Goal: Task Accomplishment & Management: Use online tool/utility

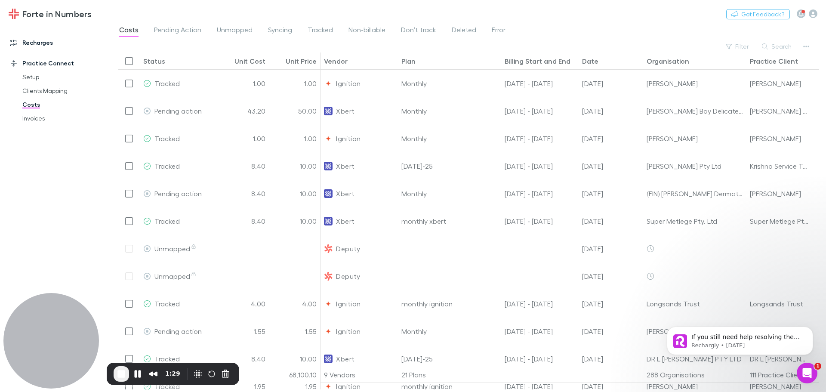
click at [39, 43] on link "Recharges" at bounding box center [59, 43] width 114 height 14
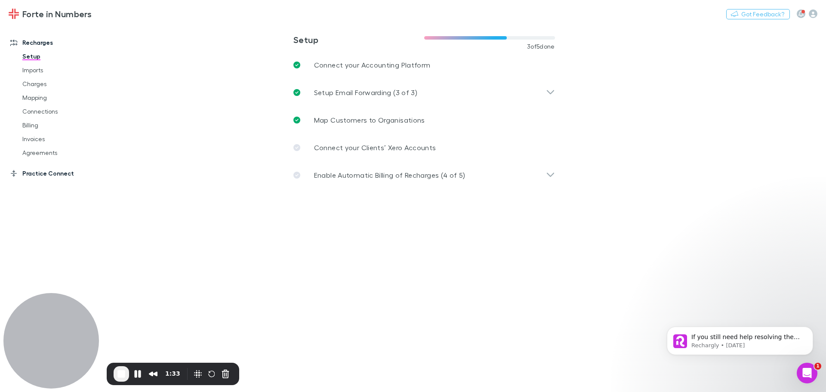
click at [35, 174] on link "Practice Connect" at bounding box center [59, 173] width 114 height 14
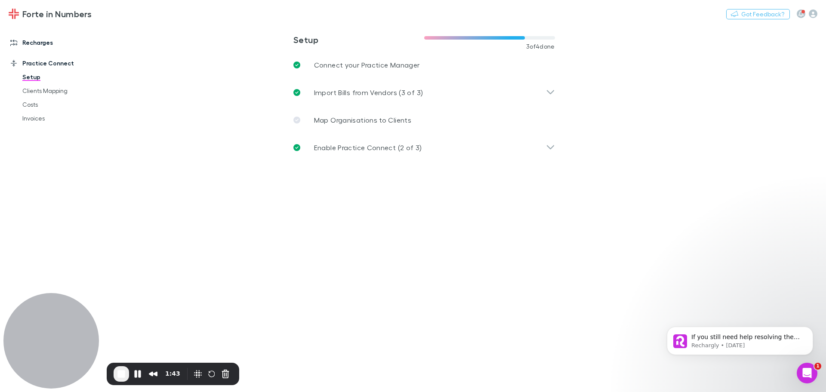
click at [49, 40] on link "Recharges" at bounding box center [59, 43] width 114 height 14
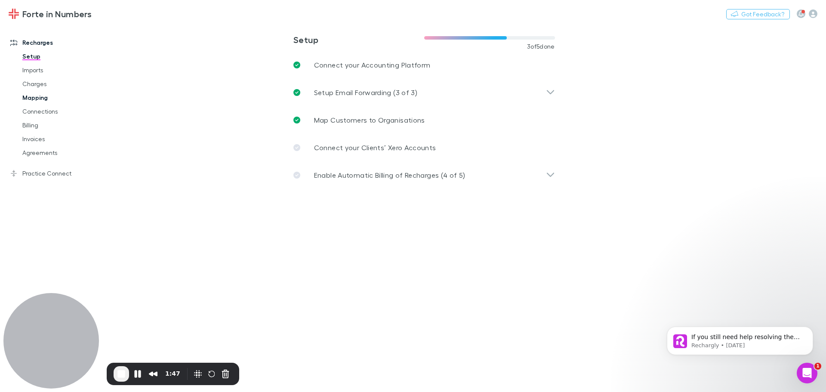
click at [33, 101] on link "Mapping" at bounding box center [65, 98] width 102 height 14
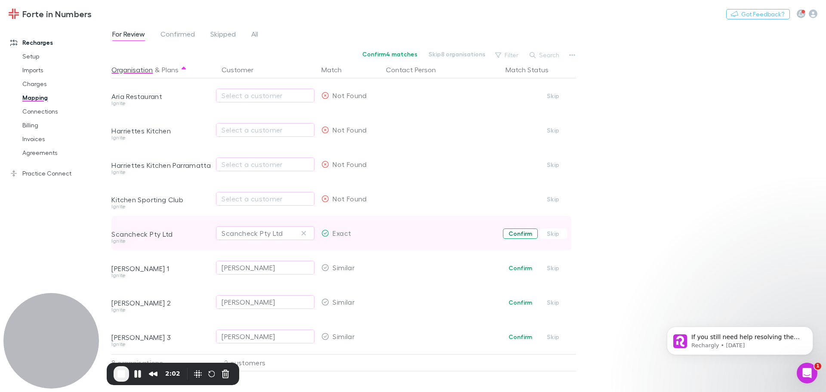
click at [510, 231] on button "Confirm" at bounding box center [520, 233] width 35 height 10
click at [50, 173] on link "Practice Connect" at bounding box center [59, 173] width 114 height 14
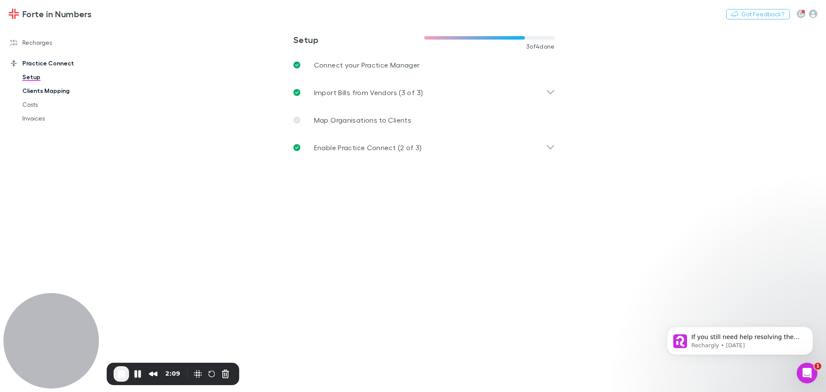
click at [52, 89] on link "Clients Mapping" at bounding box center [65, 91] width 102 height 14
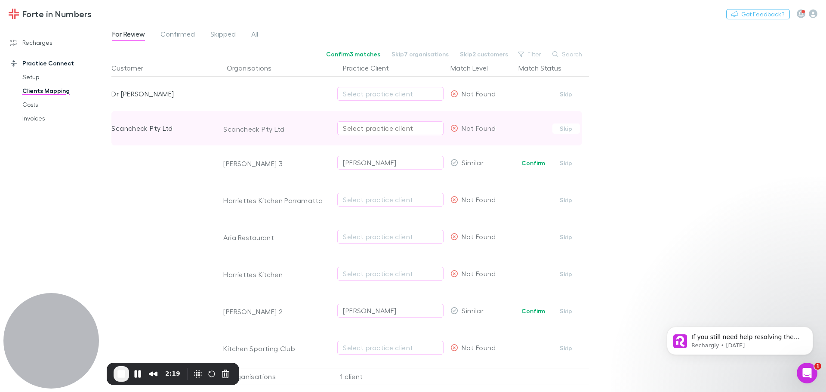
click at [368, 128] on div "Select practice client" at bounding box center [390, 128] width 95 height 10
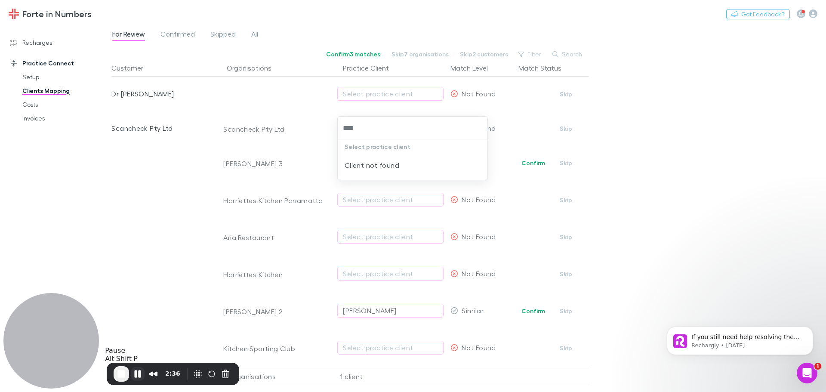
type input "****"
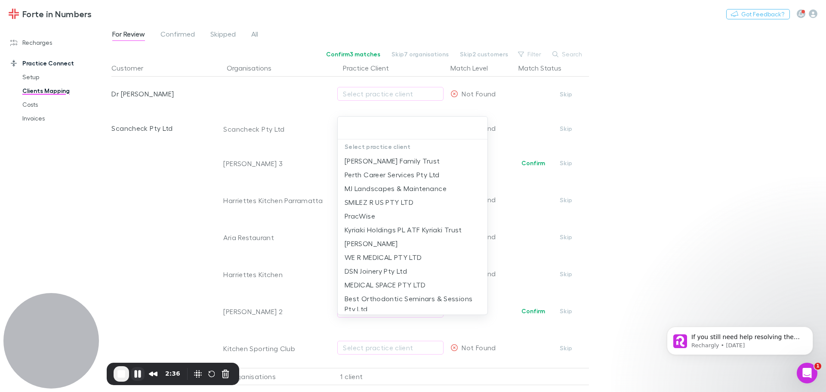
click at [140, 375] on button "Pause Recording" at bounding box center [138, 374] width 14 height 14
click at [805, 368] on icon "Open Intercom Messenger" at bounding box center [806, 372] width 14 height 14
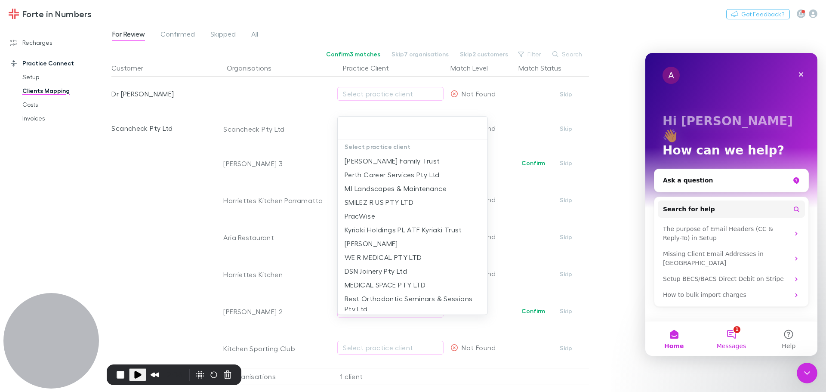
click at [747, 333] on button "1 Messages" at bounding box center [730, 338] width 57 height 34
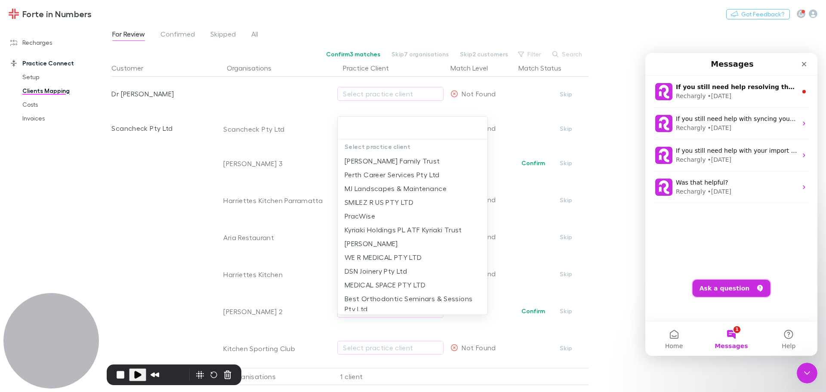
click at [731, 286] on button "Ask a question" at bounding box center [731, 288] width 78 height 17
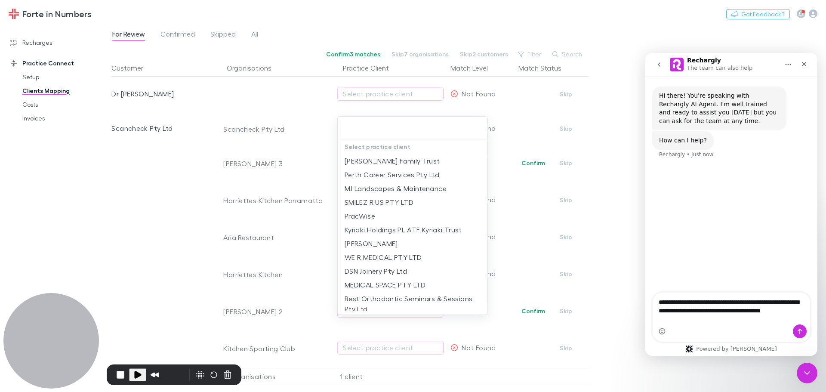
type textarea "**********"
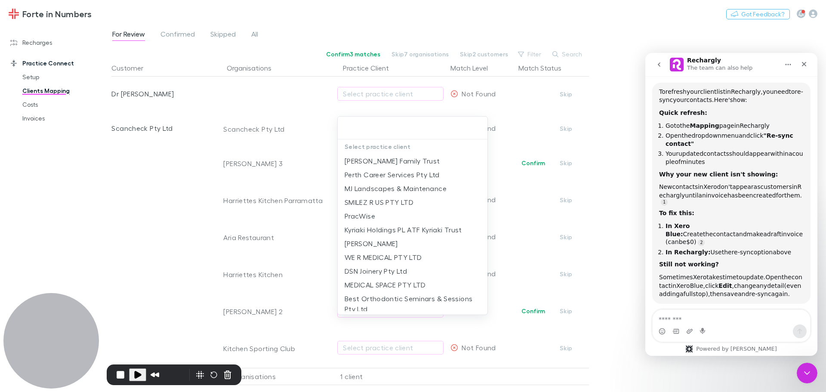
scroll to position [118, 0]
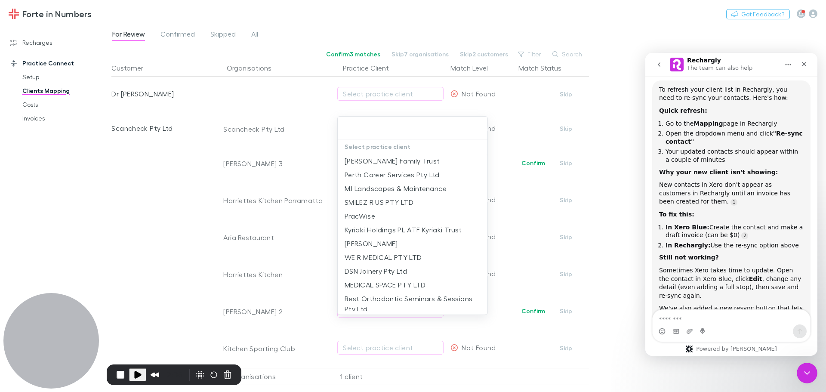
drag, startPoint x: 28, startPoint y: 43, endPoint x: 34, endPoint y: 41, distance: 5.3
click at [34, 41] on div at bounding box center [413, 196] width 826 height 392
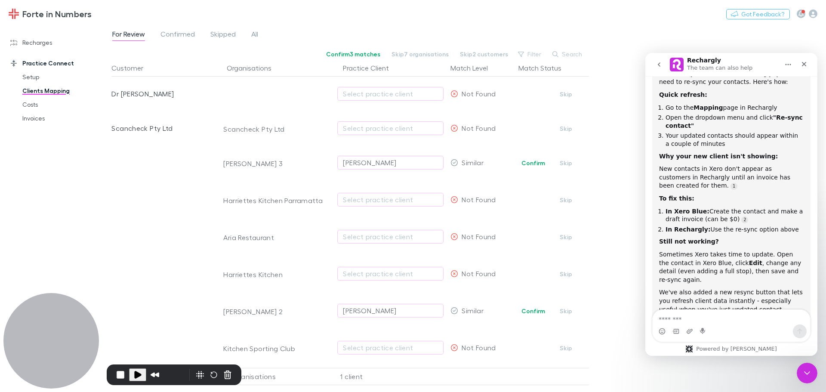
scroll to position [119, 0]
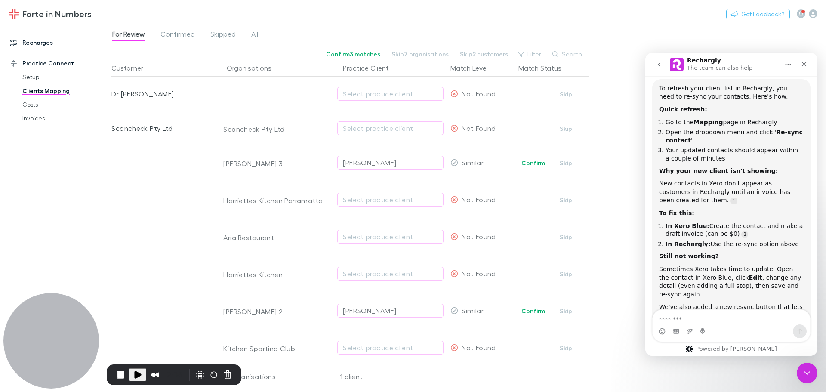
click at [48, 44] on link "Recharges" at bounding box center [59, 43] width 114 height 14
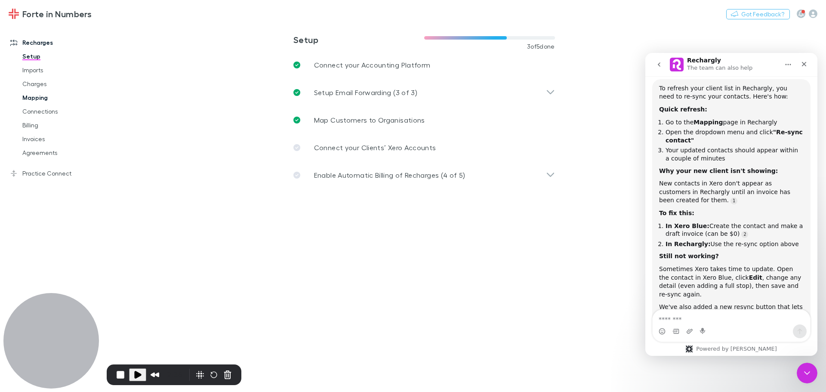
click at [35, 96] on link "Mapping" at bounding box center [65, 98] width 102 height 14
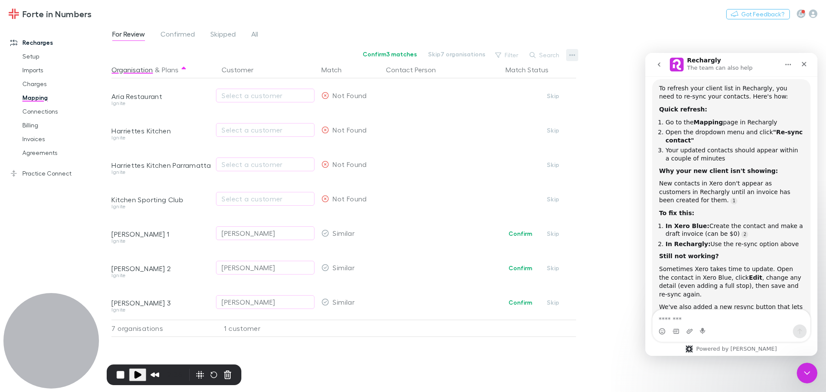
click at [574, 58] on icon "button" at bounding box center [572, 55] width 6 height 7
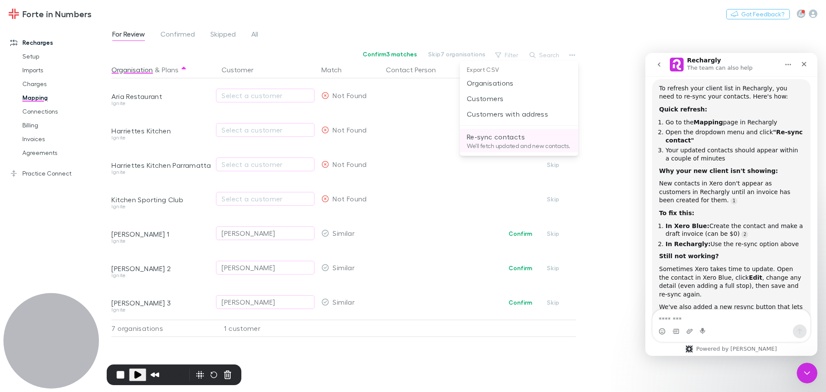
click at [492, 146] on p "We'll fetch updated and new contacts." at bounding box center [519, 146] width 104 height 8
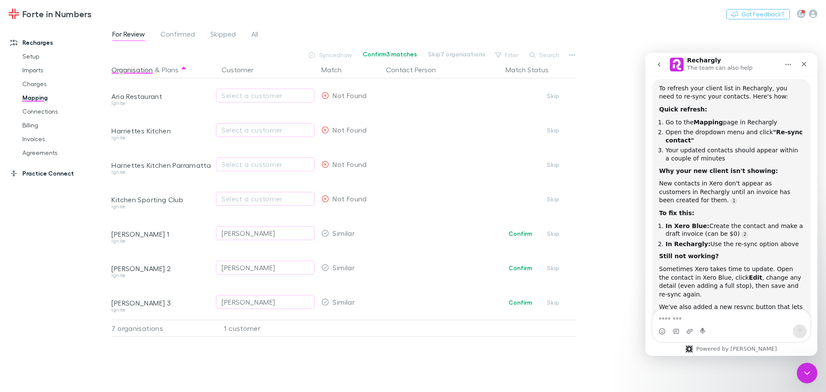
click at [40, 172] on link "Practice Connect" at bounding box center [59, 173] width 114 height 14
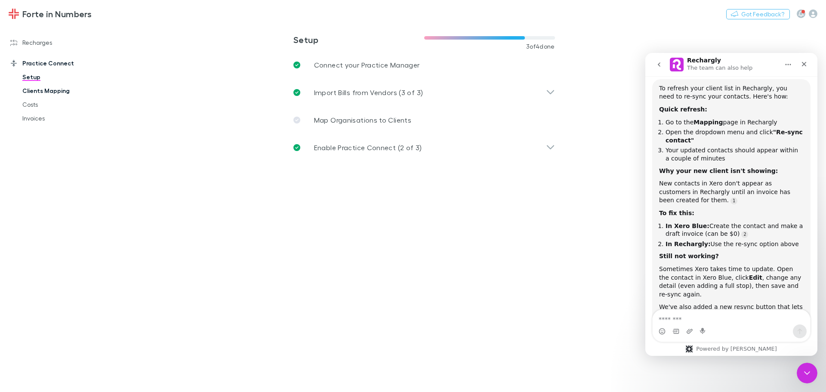
click at [50, 91] on link "Clients Mapping" at bounding box center [65, 91] width 102 height 14
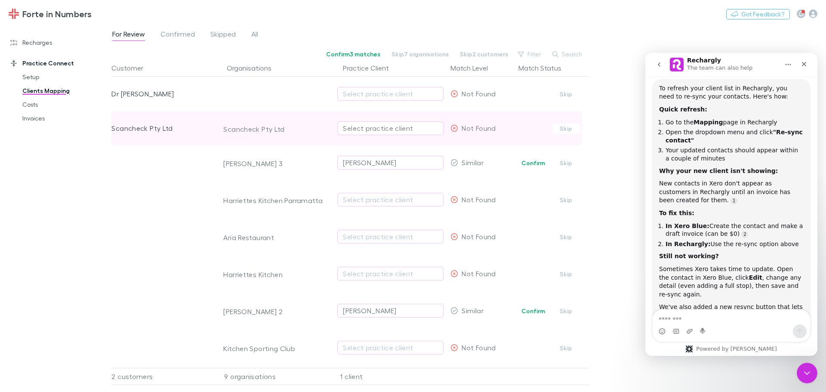
click at [371, 122] on button "Select practice client" at bounding box center [390, 128] width 106 height 14
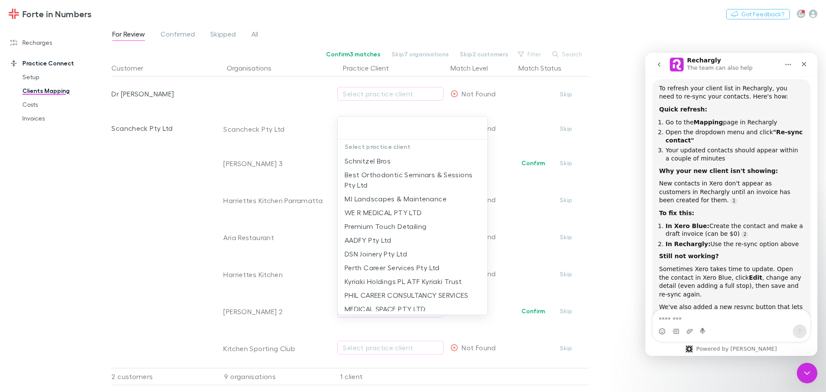
click at [566, 53] on div at bounding box center [413, 196] width 826 height 392
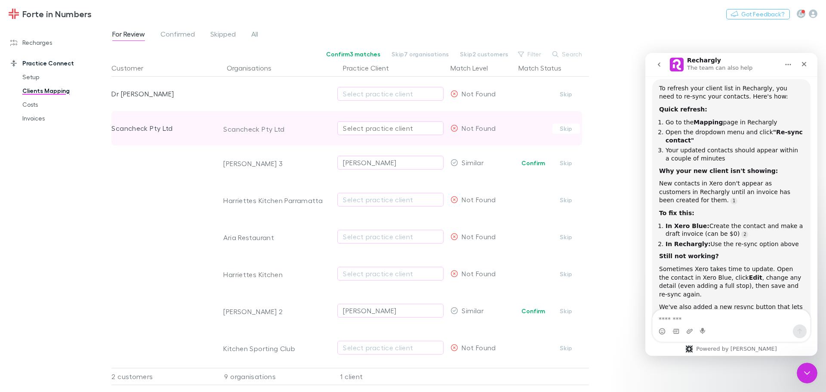
click at [396, 122] on button "Select practice client" at bounding box center [390, 128] width 106 height 14
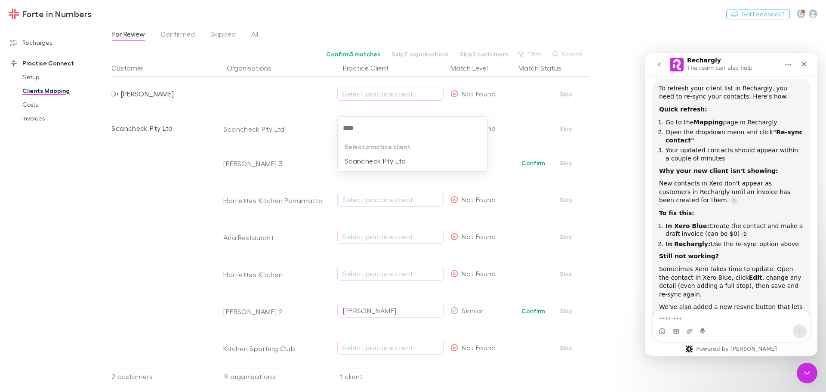
type input "****"
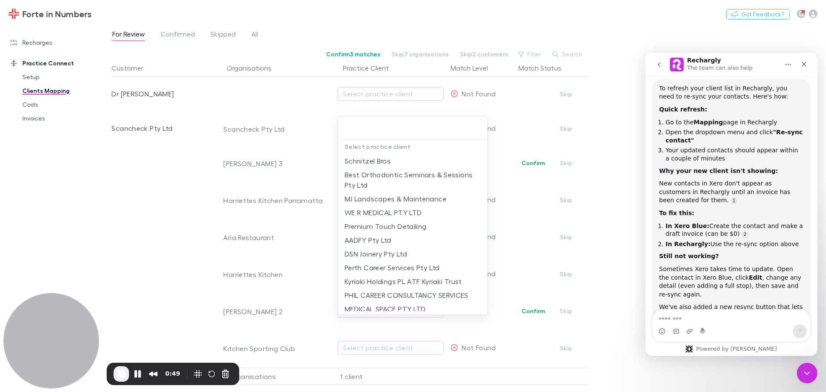
click at [397, 6] on div at bounding box center [413, 196] width 826 height 392
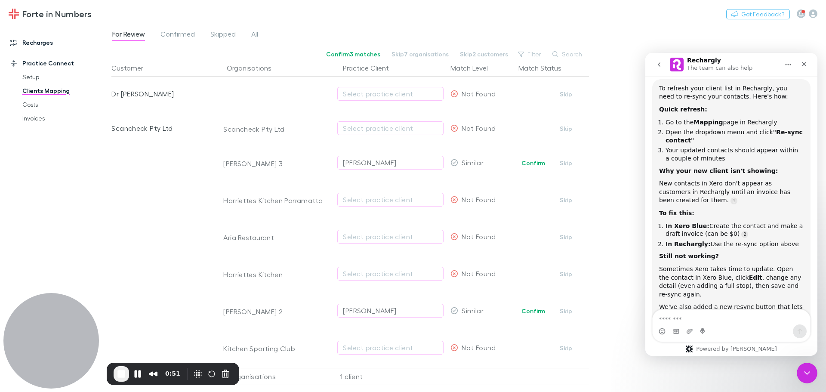
click at [31, 44] on link "Recharges" at bounding box center [59, 43] width 114 height 14
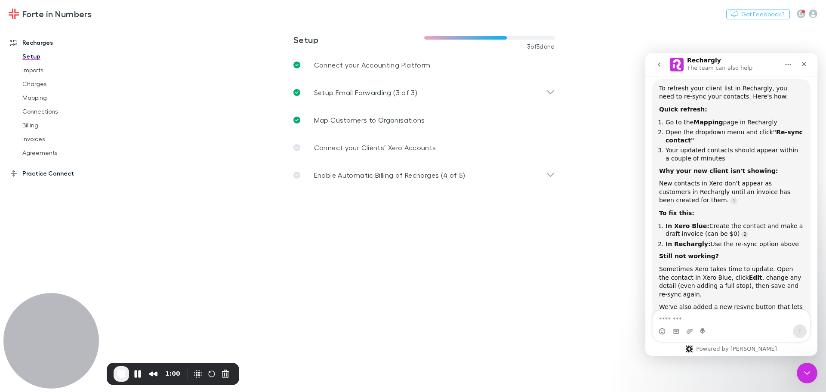
click at [47, 175] on link "Practice Connect" at bounding box center [59, 173] width 114 height 14
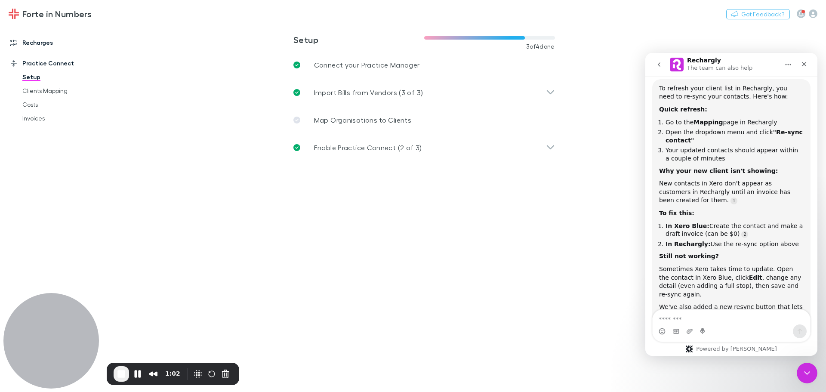
click at [44, 38] on link "Recharges" at bounding box center [59, 43] width 114 height 14
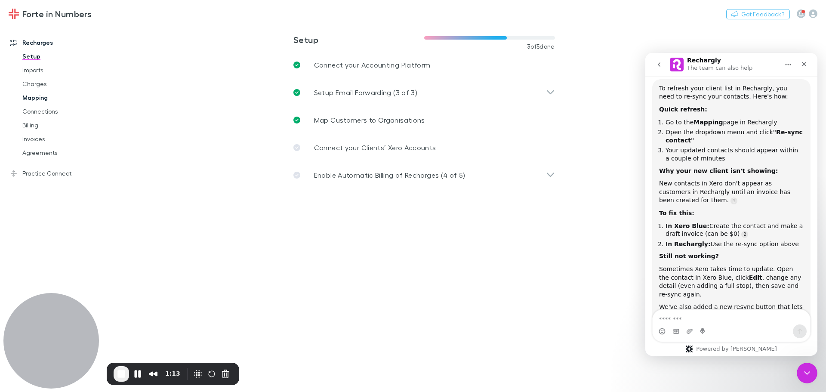
click at [27, 96] on link "Mapping" at bounding box center [65, 98] width 102 height 14
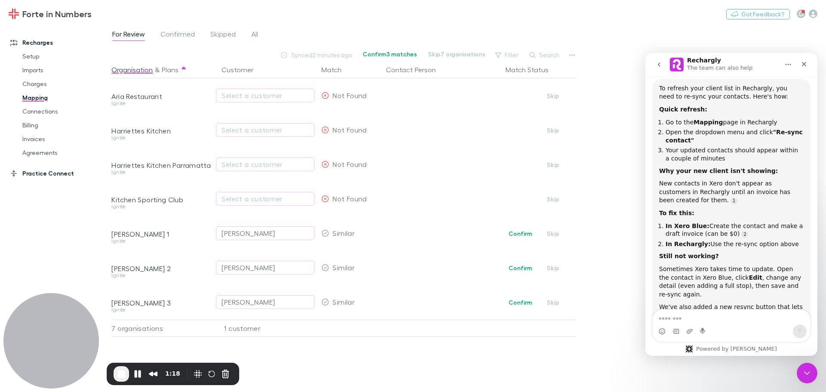
click at [39, 178] on link "Practice Connect" at bounding box center [59, 173] width 114 height 14
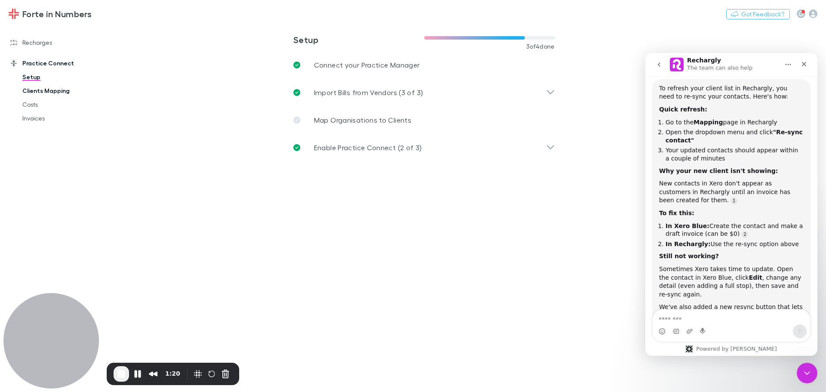
click at [53, 95] on link "Clients Mapping" at bounding box center [65, 91] width 102 height 14
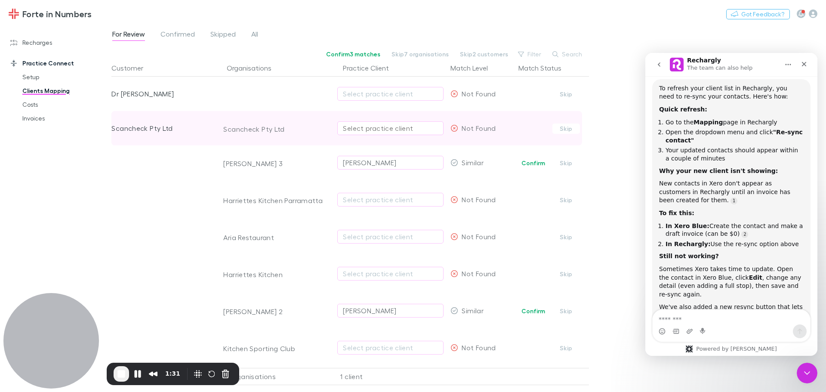
click at [388, 125] on div "Select practice client" at bounding box center [390, 128] width 95 height 10
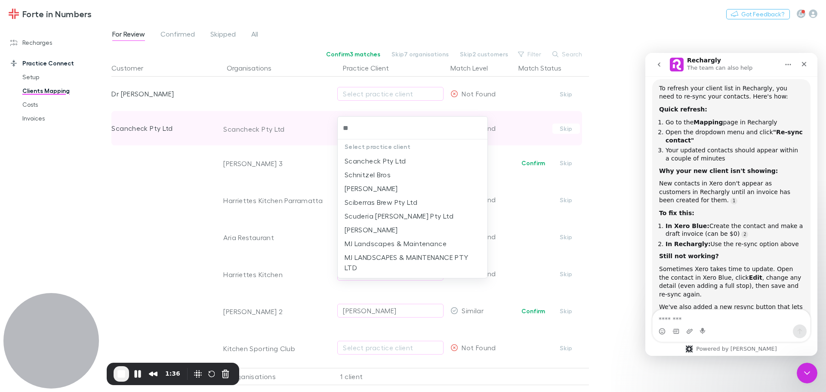
type input "***"
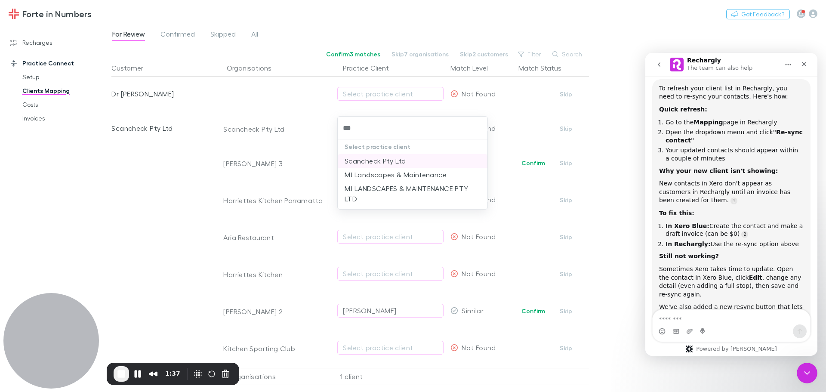
click at [355, 162] on li "Scancheck Pty Ltd" at bounding box center [413, 161] width 150 height 14
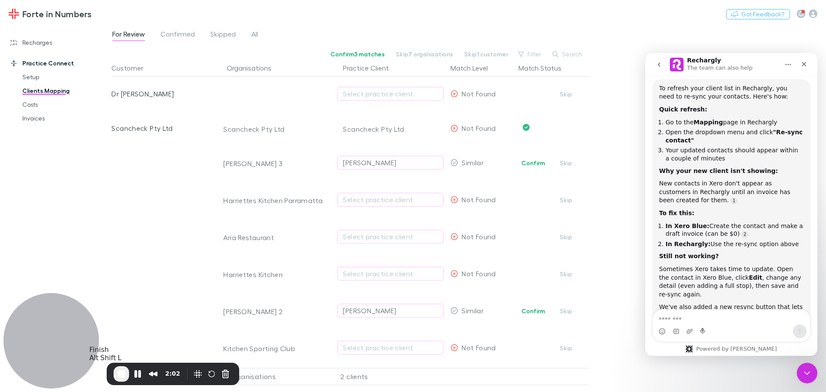
click at [115, 368] on button "End Recording" at bounding box center [121, 373] width 15 height 15
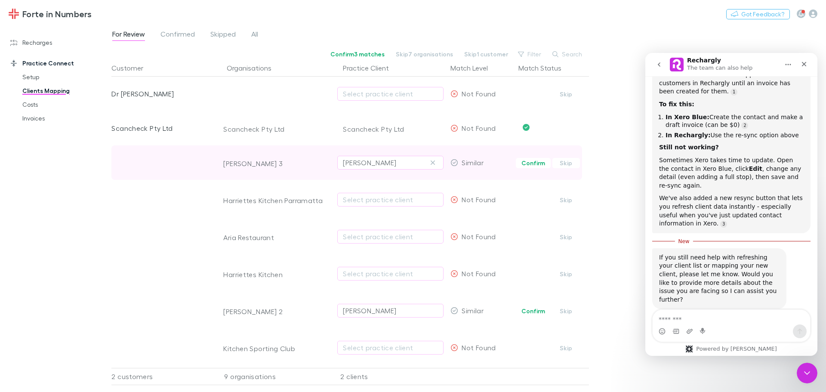
scroll to position [230, 0]
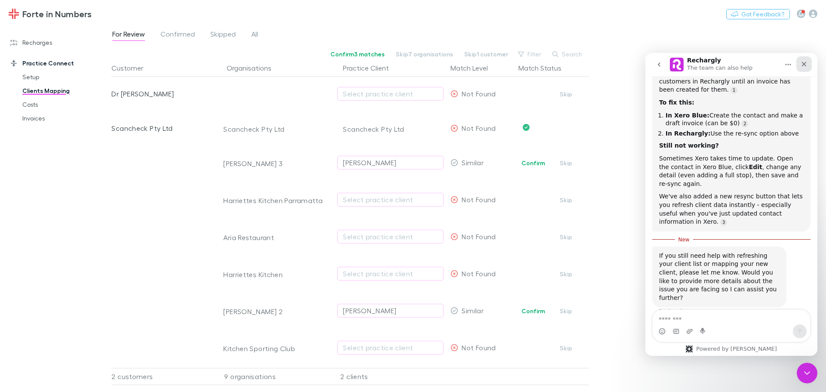
click at [807, 67] on icon "Close" at bounding box center [803, 64] width 7 height 7
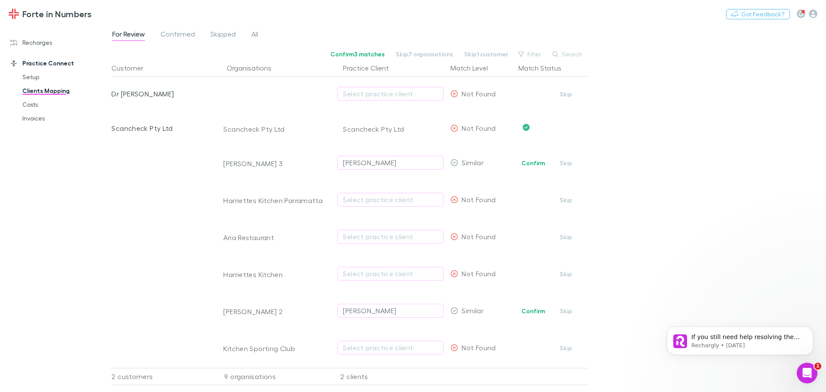
scroll to position [0, 0]
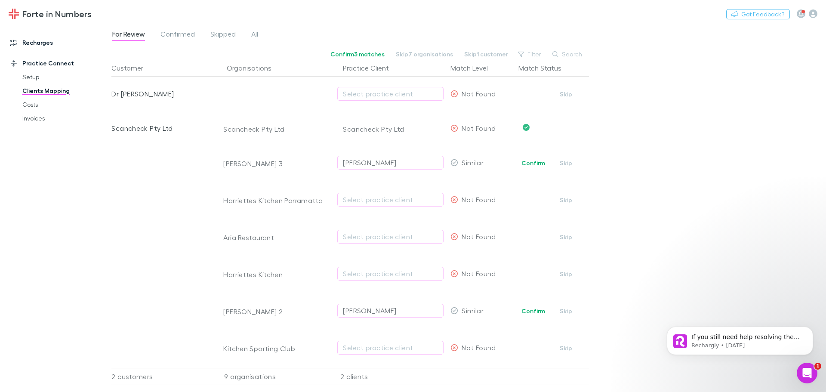
click at [37, 43] on link "Recharges" at bounding box center [59, 43] width 114 height 14
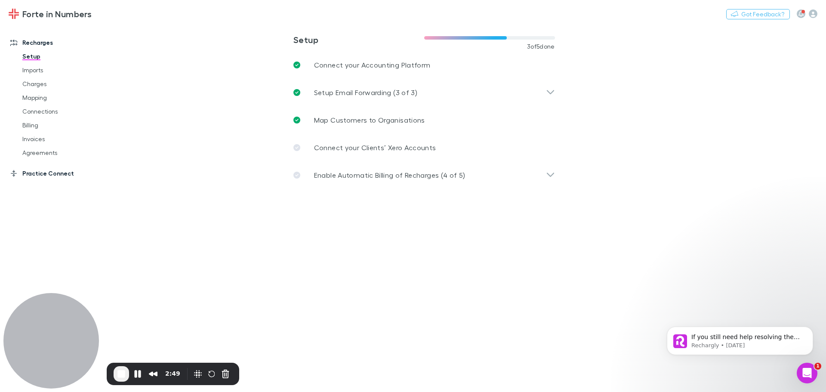
click at [31, 173] on link "Practice Connect" at bounding box center [59, 173] width 114 height 14
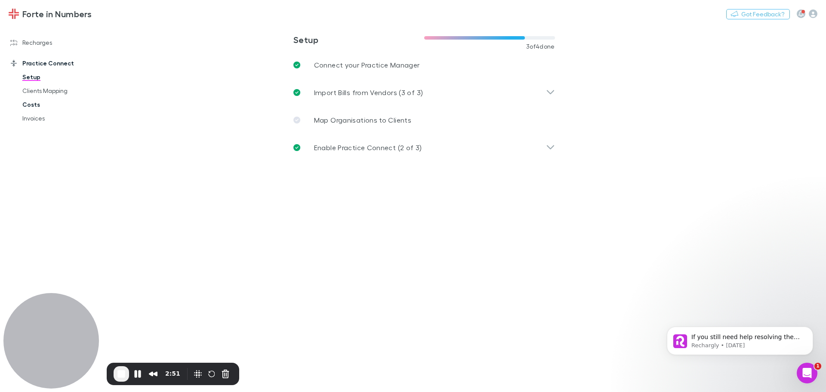
click at [29, 107] on link "Costs" at bounding box center [65, 105] width 102 height 14
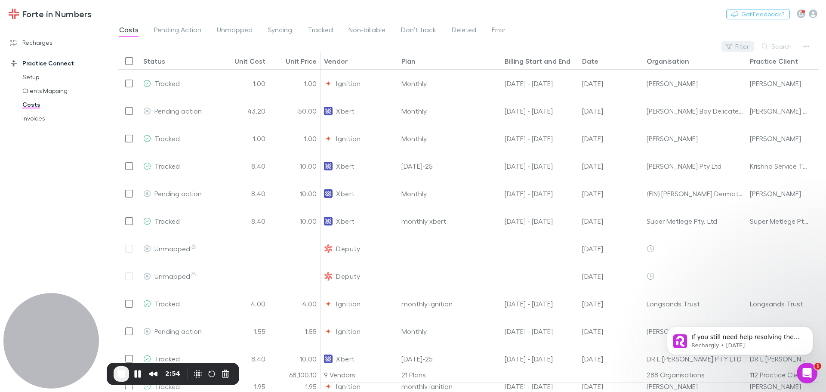
click at [746, 48] on button "Filter" at bounding box center [737, 46] width 33 height 10
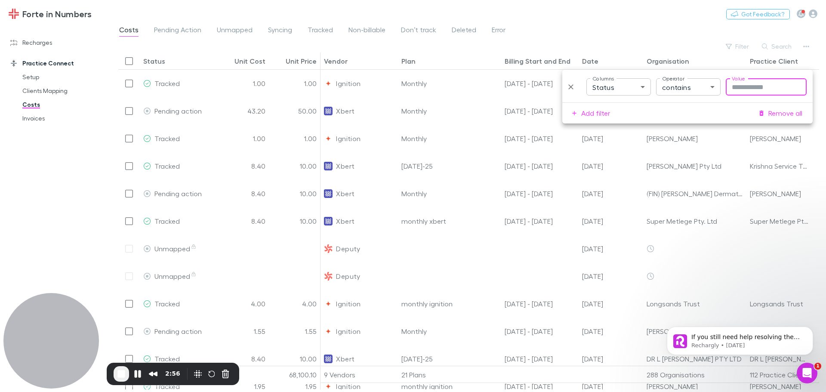
click at [625, 85] on body "Forte in Numbers Nothing Got Feedback? Recharges Setup Imports Charges Mapping …" at bounding box center [413, 196] width 826 height 392
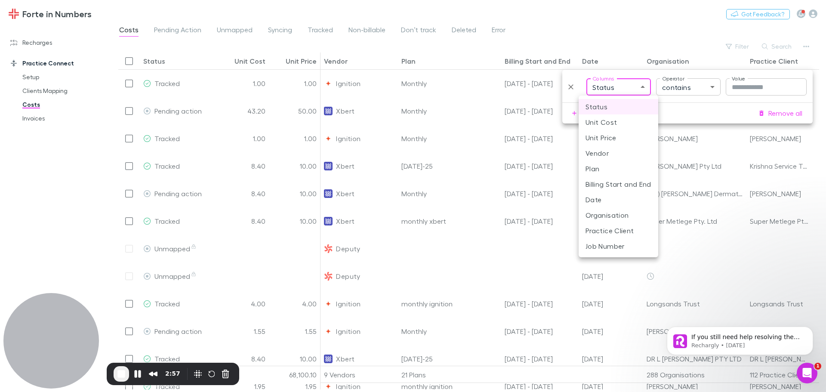
click at [599, 157] on li "Vendor" at bounding box center [618, 152] width 80 height 15
type input "**********"
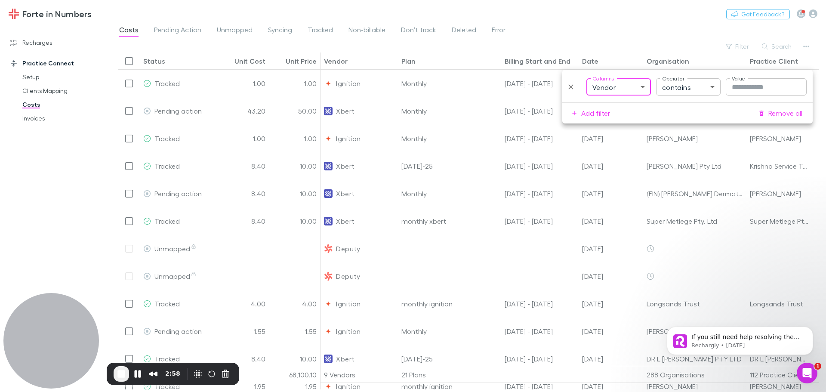
click at [760, 85] on input "Value" at bounding box center [765, 86] width 81 height 17
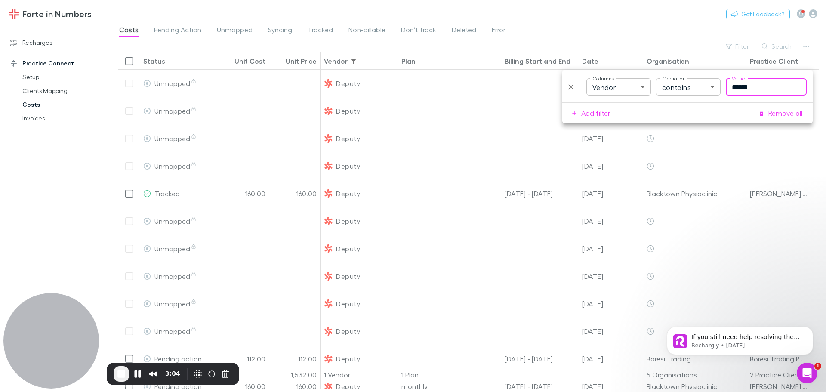
type input "******"
click at [682, 24] on div "Forte in Numbers Nothing Got Feedback?" at bounding box center [413, 14] width 826 height 28
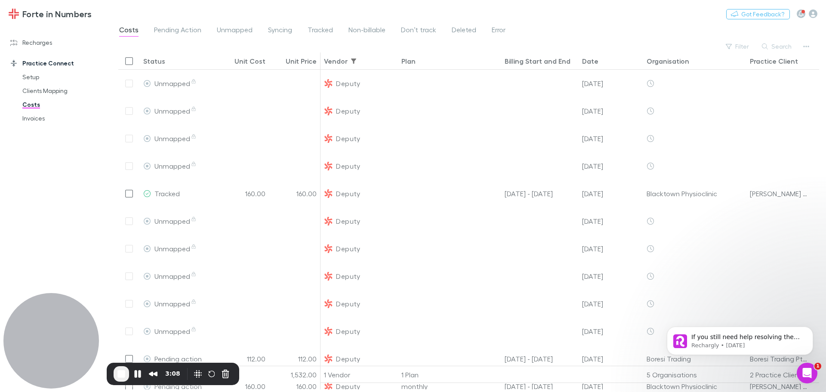
click at [591, 63] on div "Date" at bounding box center [590, 61] width 16 height 9
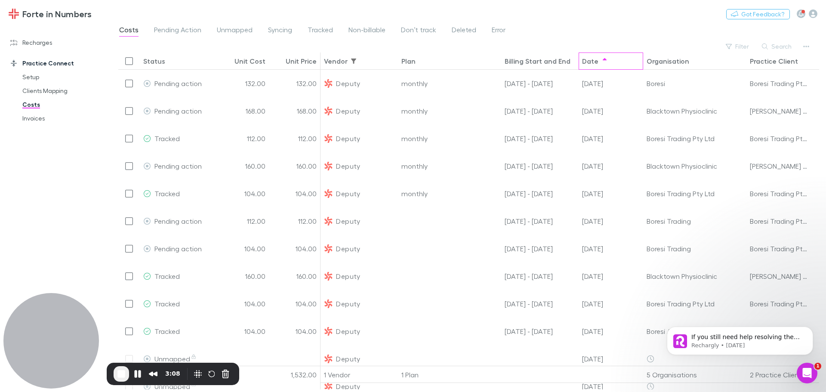
click at [591, 63] on div "Date" at bounding box center [590, 61] width 16 height 9
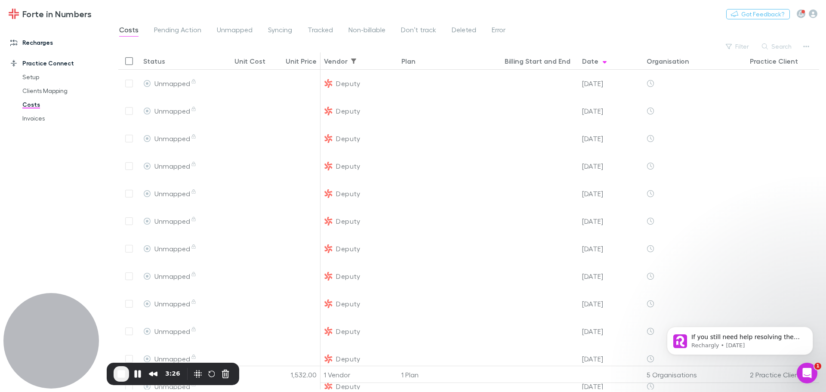
click at [31, 40] on link "Recharges" at bounding box center [59, 43] width 114 height 14
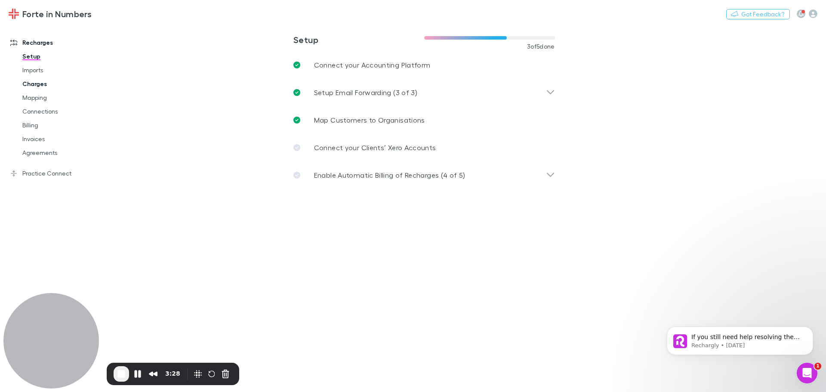
click at [40, 84] on link "Charges" at bounding box center [65, 84] width 102 height 14
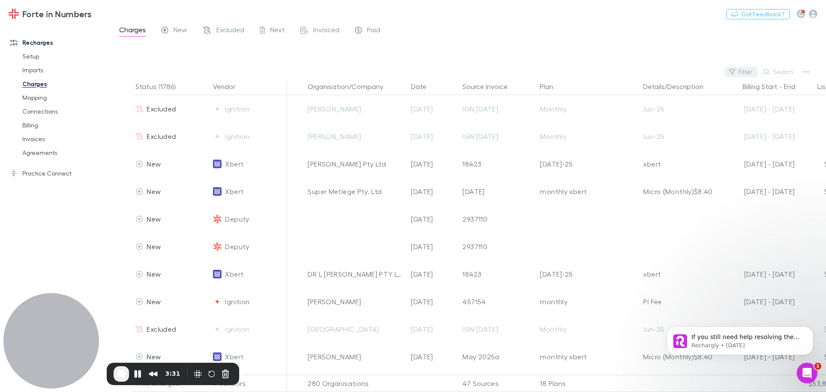
click at [747, 73] on button "Filter" at bounding box center [741, 72] width 33 height 10
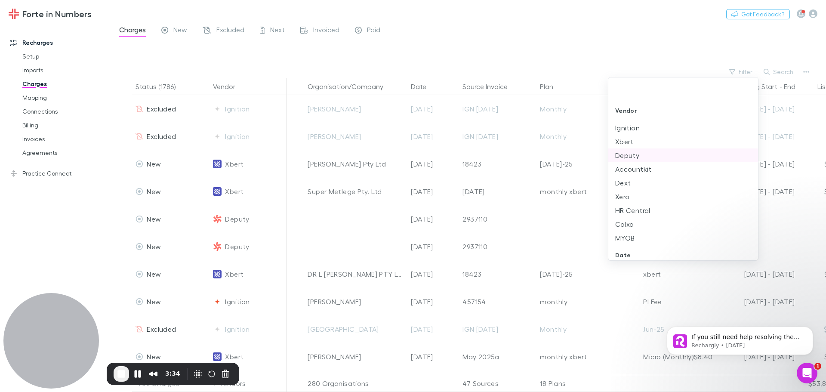
click at [629, 160] on li "Deputy" at bounding box center [683, 155] width 150 height 14
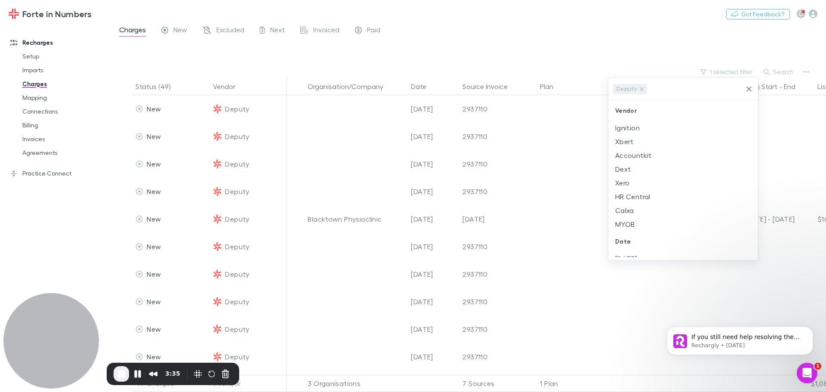
click at [667, 50] on div at bounding box center [413, 196] width 826 height 392
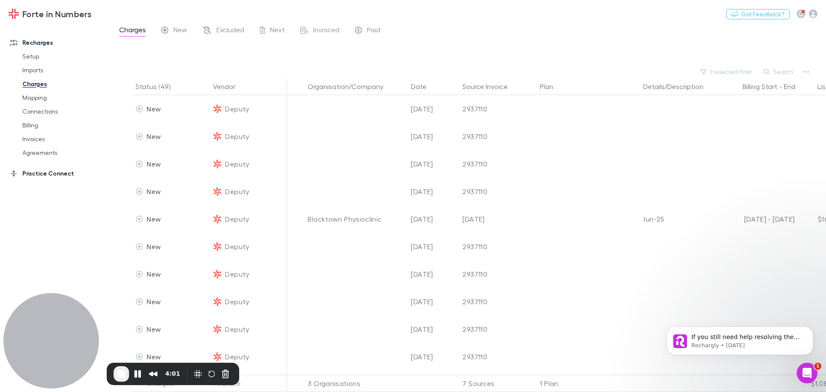
click at [53, 171] on link "Practice Connect" at bounding box center [59, 173] width 114 height 14
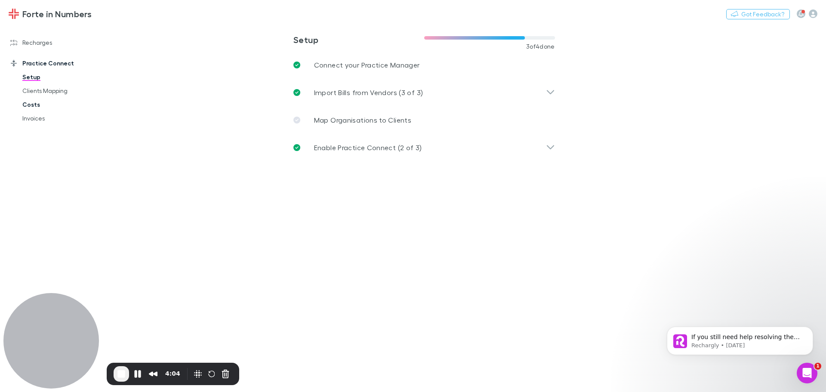
click at [36, 102] on link "Costs" at bounding box center [65, 105] width 102 height 14
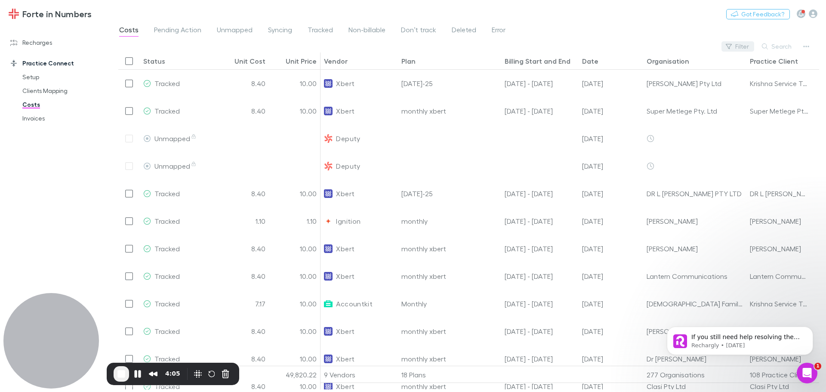
click at [741, 46] on button "Filter" at bounding box center [737, 46] width 33 height 10
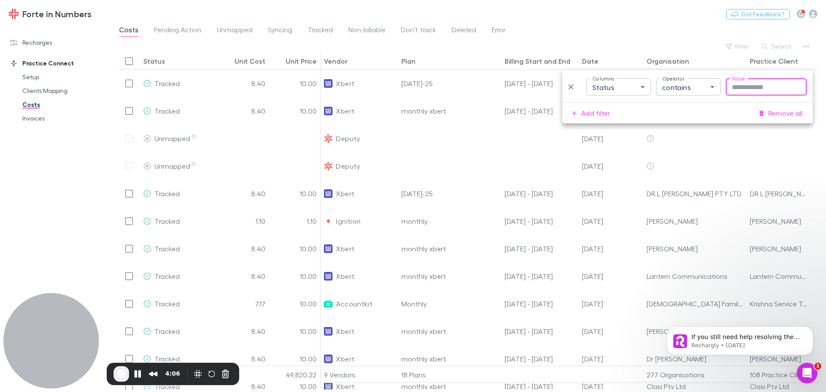
click at [634, 92] on body "Forte in Numbers Nothing Got Feedback? Recharges Setup Imports Charges Mapping …" at bounding box center [413, 196] width 826 height 392
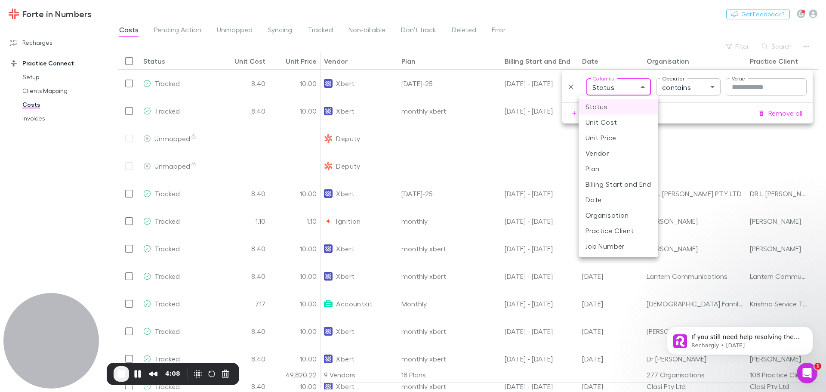
click at [597, 154] on li "Vendor" at bounding box center [618, 152] width 80 height 15
type input "**********"
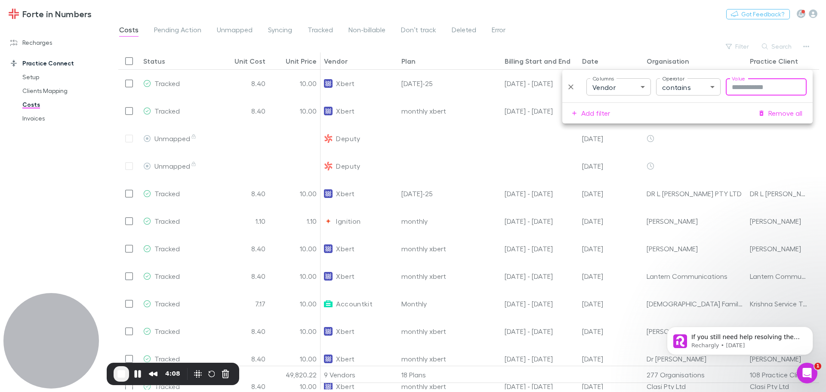
click at [785, 93] on input "Value" at bounding box center [765, 86] width 81 height 17
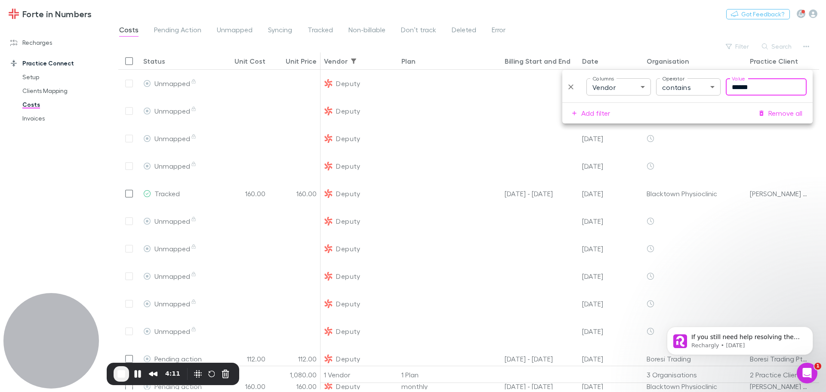
type input "******"
click at [595, 34] on div "Costs Pending Action Unmapped Syncing Tracked Non-billable Don’t track Deleted …" at bounding box center [468, 32] width 714 height 16
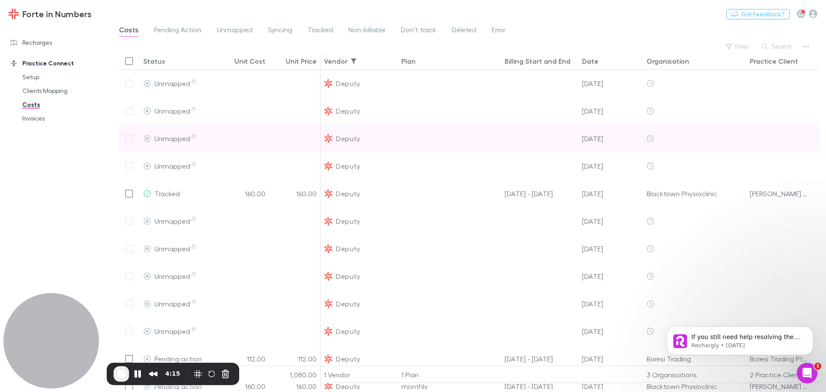
click at [128, 138] on div at bounding box center [129, 139] width 22 height 28
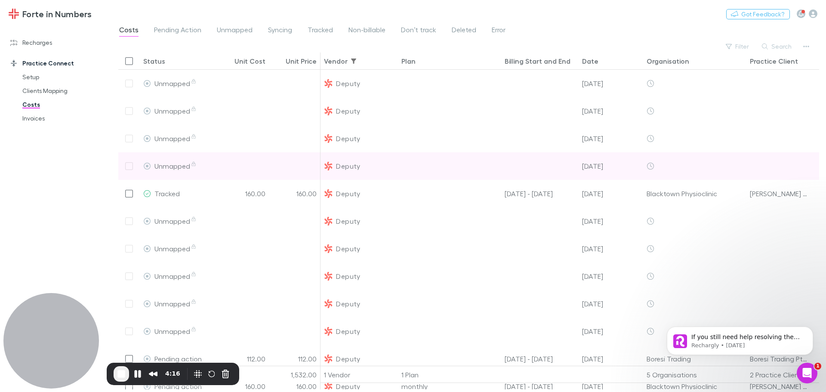
click at [128, 162] on div at bounding box center [129, 166] width 22 height 28
click at [199, 166] on div "Unmapped" at bounding box center [178, 166] width 71 height 28
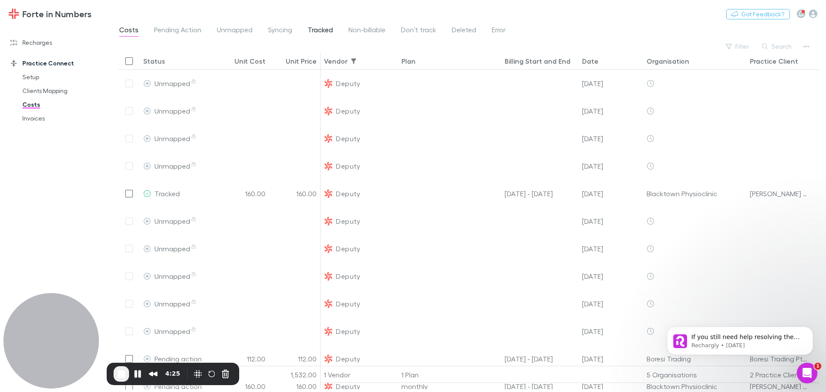
click at [323, 30] on span "Tracked" at bounding box center [319, 30] width 25 height 11
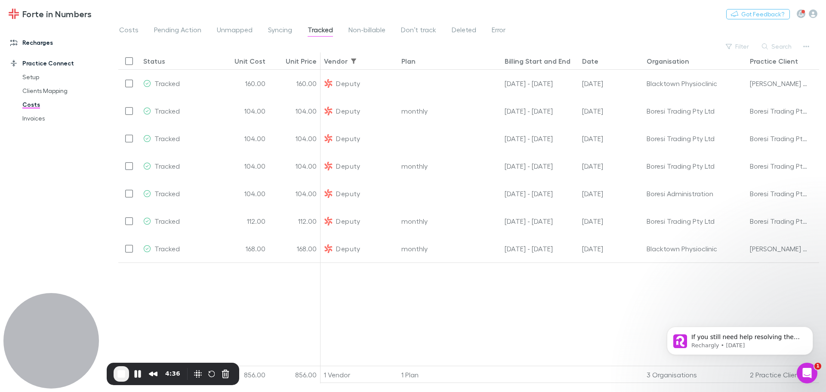
click at [47, 46] on link "Recharges" at bounding box center [59, 43] width 114 height 14
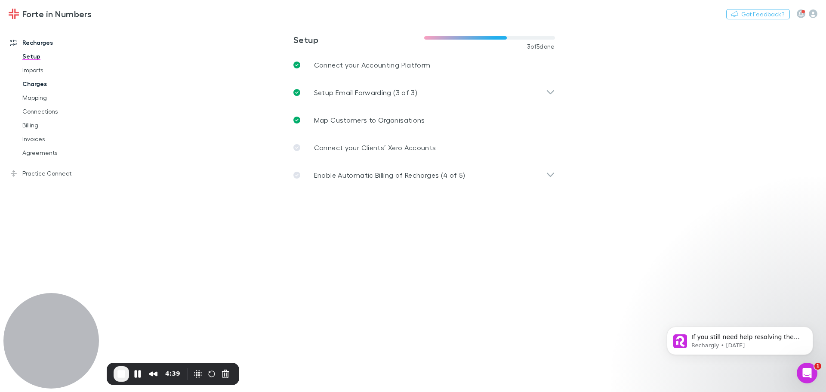
click at [29, 82] on link "Charges" at bounding box center [65, 84] width 102 height 14
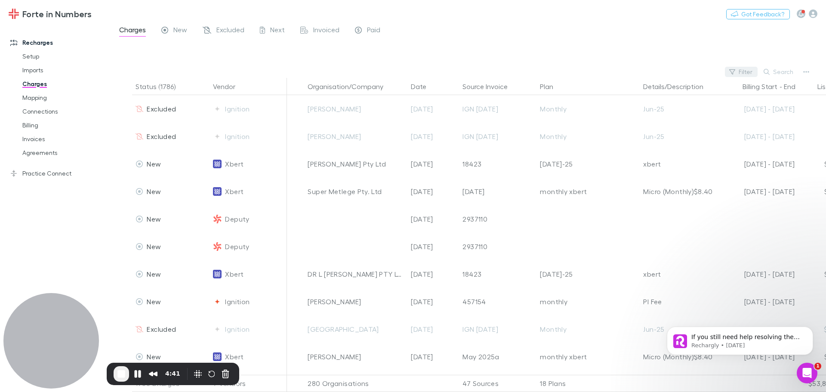
click at [738, 75] on button "Filter" at bounding box center [741, 72] width 33 height 10
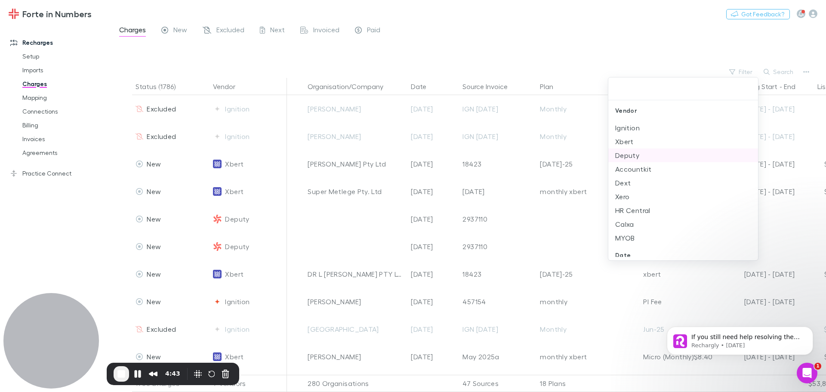
click at [626, 155] on li "Deputy" at bounding box center [683, 155] width 150 height 14
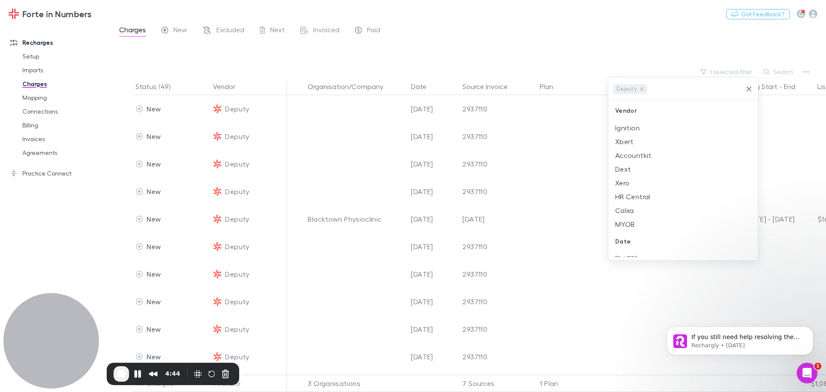
click at [718, 43] on div at bounding box center [413, 196] width 826 height 392
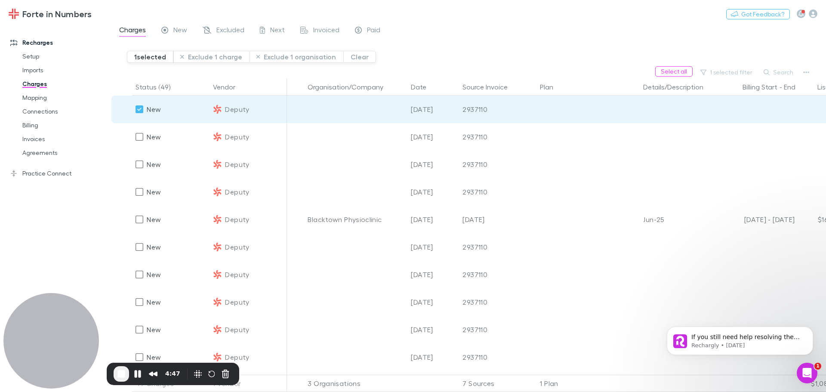
click at [349, 103] on div at bounding box center [355, 109] width 103 height 28
click at [656, 110] on div at bounding box center [677, 109] width 77 height 28
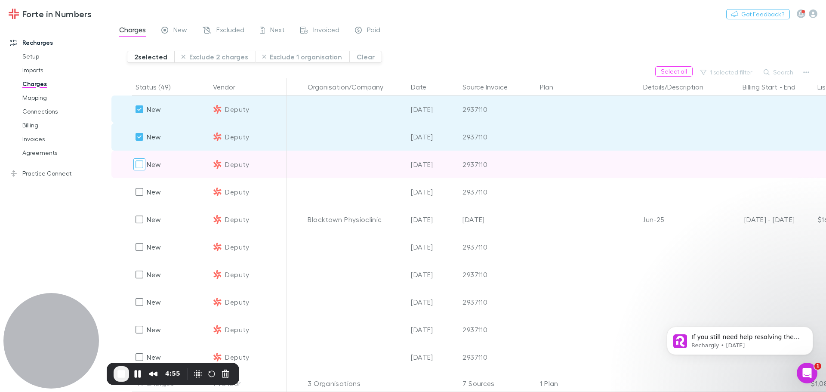
click at [144, 166] on div at bounding box center [139, 164] width 12 height 12
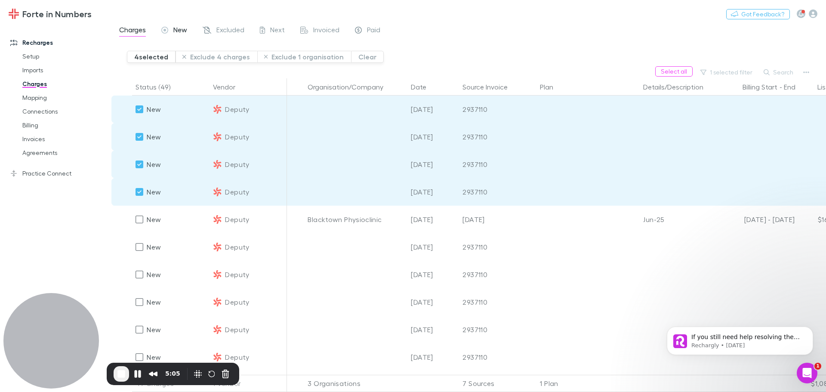
click at [187, 31] on span "New" at bounding box center [180, 30] width 14 height 11
click at [230, 25] on link "Excluded" at bounding box center [223, 31] width 43 height 14
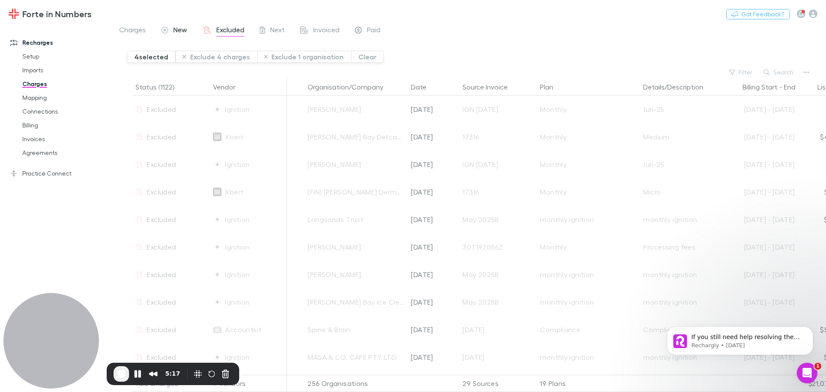
click at [181, 31] on span "New" at bounding box center [180, 30] width 14 height 11
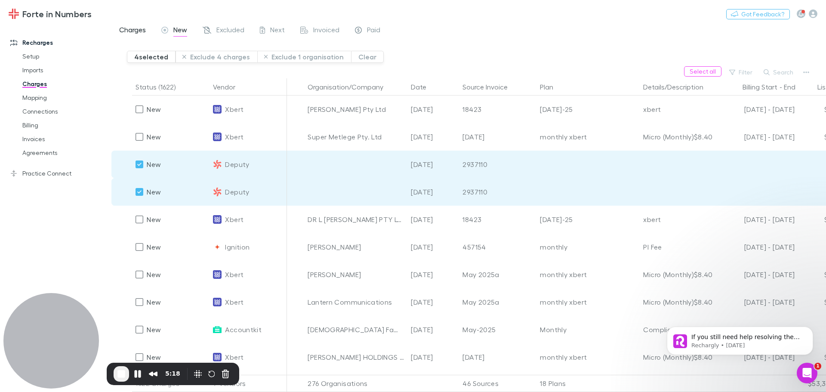
click at [133, 32] on span "Charges" at bounding box center [132, 30] width 27 height 11
click at [199, 57] on button "Exclude 4 charges" at bounding box center [216, 57] width 82 height 12
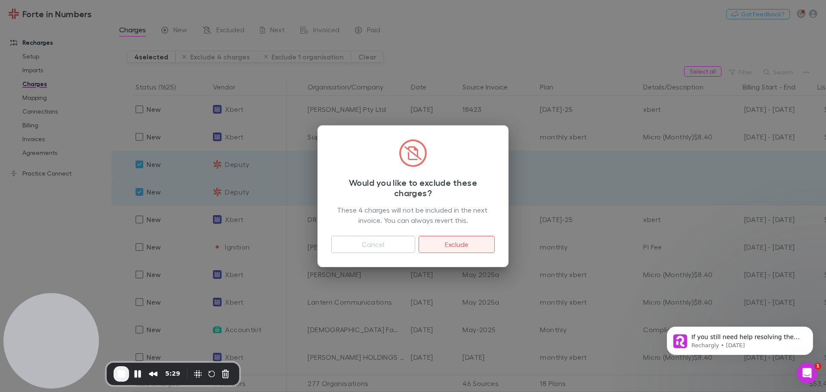
click at [467, 244] on button "Exclude" at bounding box center [456, 244] width 76 height 17
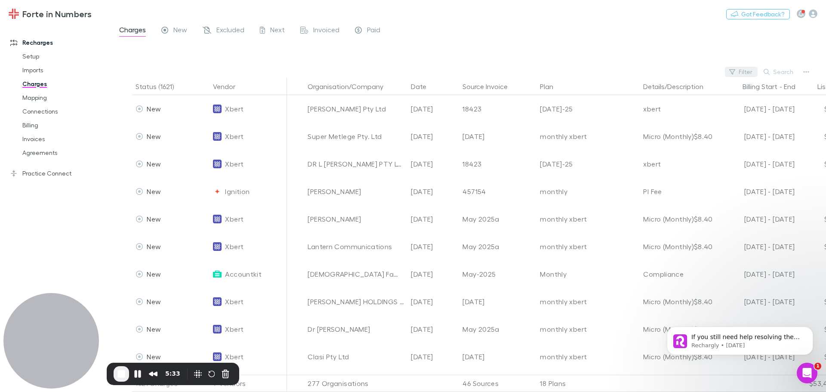
click at [744, 75] on button "Filter" at bounding box center [741, 72] width 33 height 10
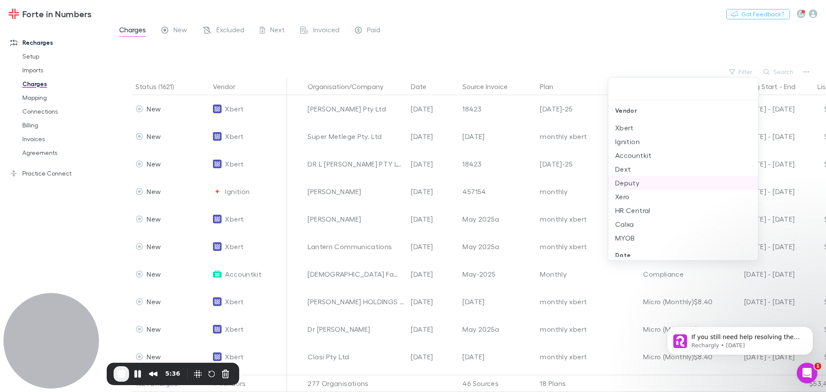
click at [627, 179] on li "Deputy" at bounding box center [683, 183] width 150 height 14
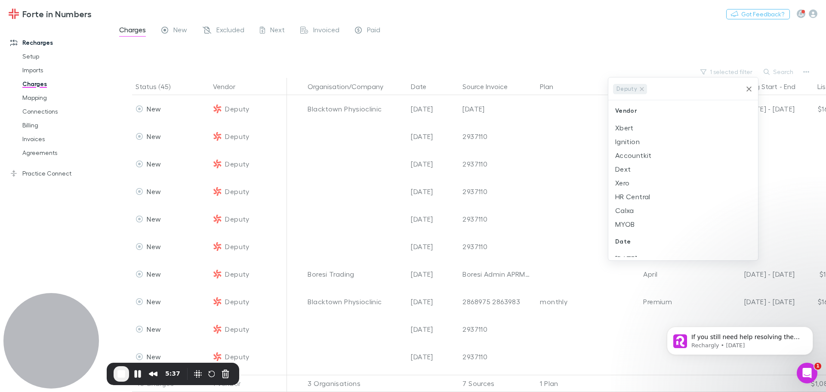
click at [645, 50] on div at bounding box center [413, 196] width 826 height 392
click at [426, 84] on button "Date" at bounding box center [424, 86] width 26 height 17
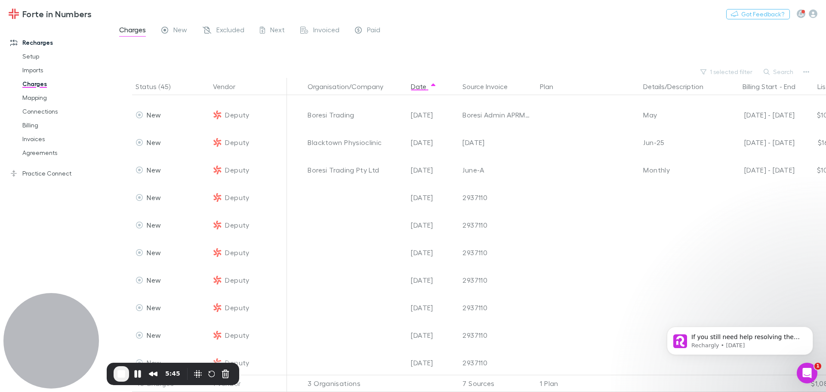
scroll to position [86, 0]
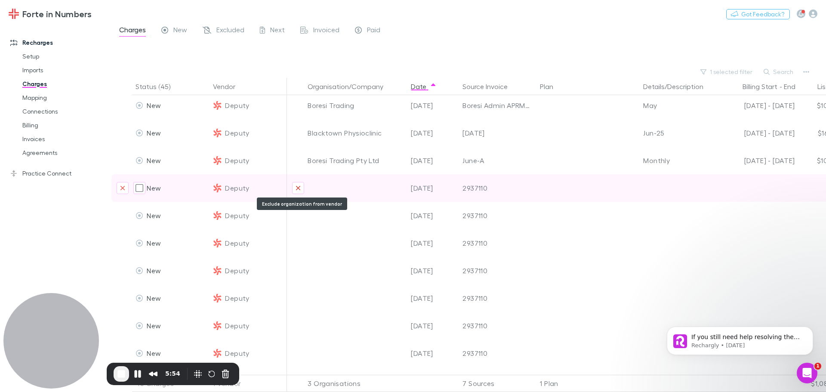
click at [297, 189] on icon "Exclude organization from vendor" at bounding box center [298, 188] width 4 height 4
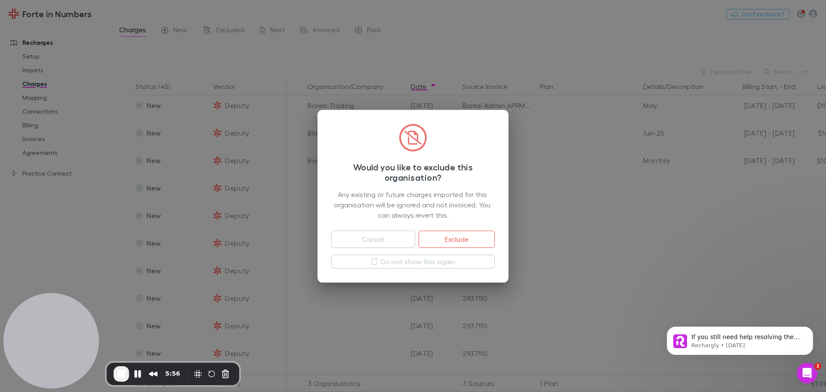
click at [557, 172] on div "Would you like to exclude this organisation? Any existing or future charges imp…" at bounding box center [413, 196] width 826 height 392
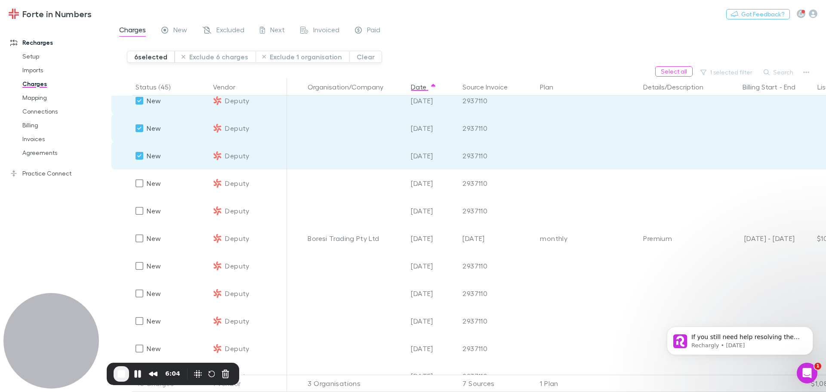
scroll to position [258, 0]
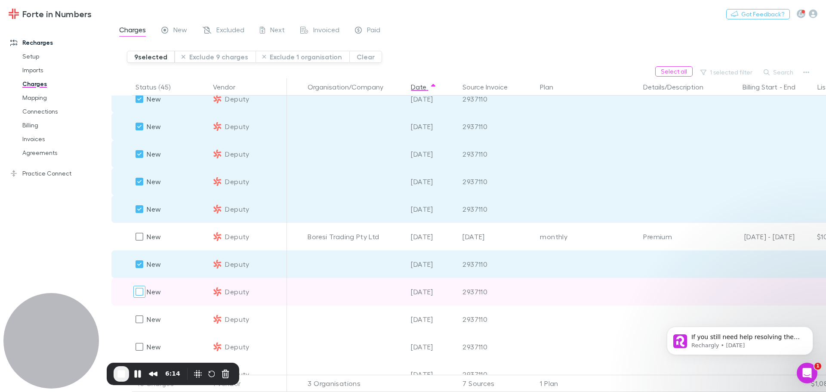
click at [135, 289] on div at bounding box center [139, 292] width 12 height 12
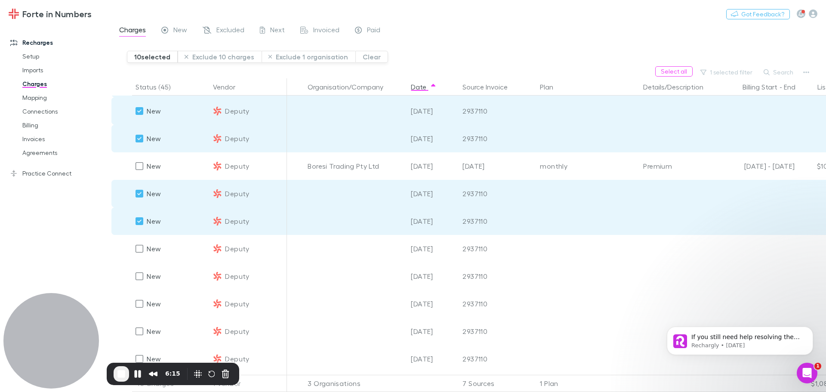
scroll to position [344, 0]
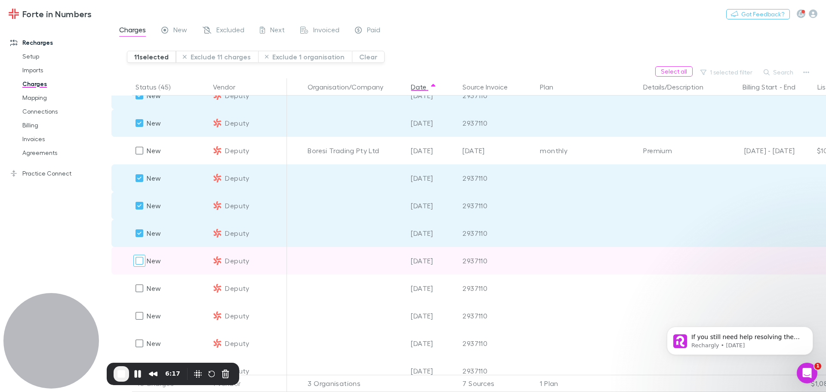
click at [135, 263] on div at bounding box center [139, 261] width 12 height 12
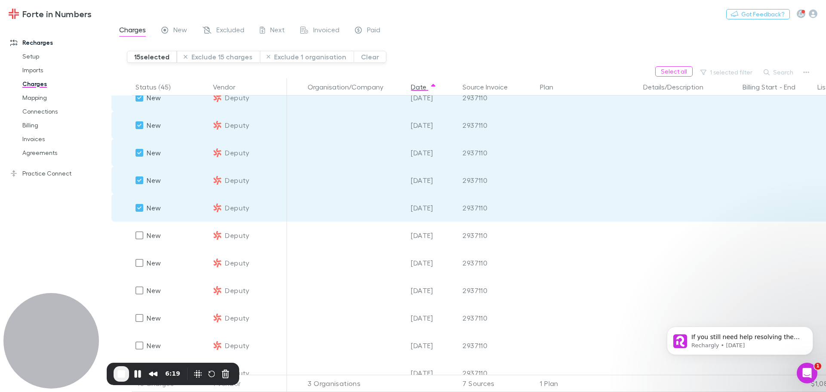
scroll to position [516, 0]
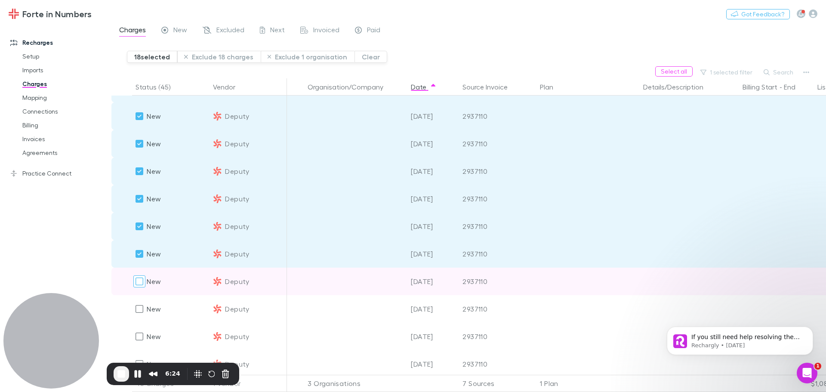
click at [135, 280] on div at bounding box center [139, 281] width 12 height 12
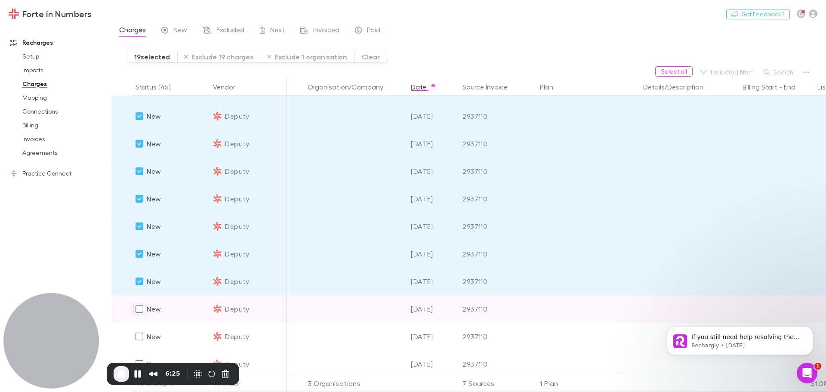
click at [128, 313] on div at bounding box center [121, 309] width 21 height 28
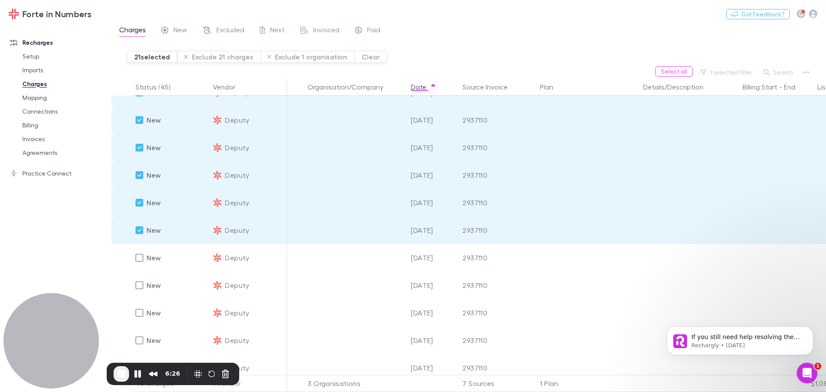
scroll to position [688, 0]
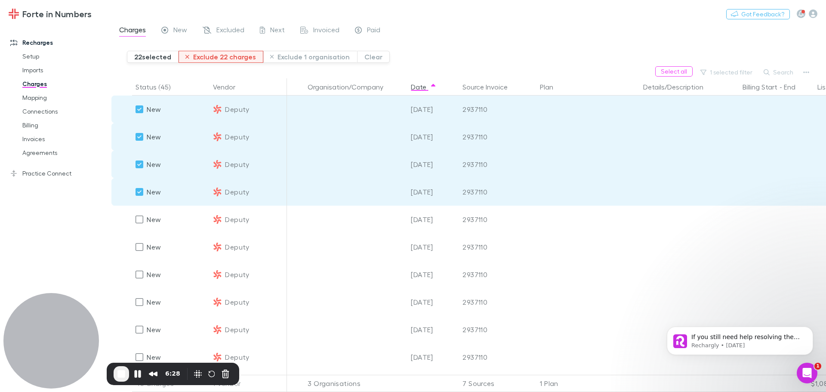
click at [201, 61] on button "Exclude 22 charges" at bounding box center [220, 57] width 85 height 12
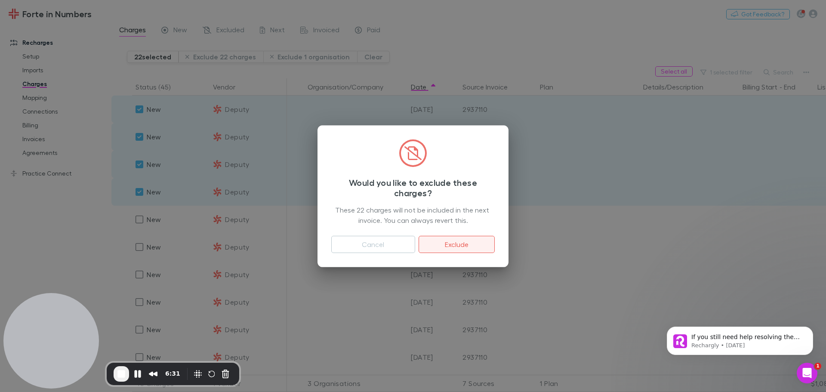
click at [455, 244] on button "Exclude" at bounding box center [456, 244] width 76 height 17
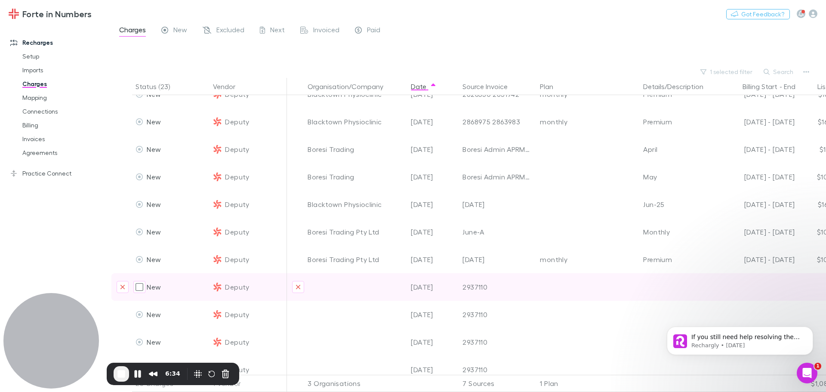
scroll to position [0, 0]
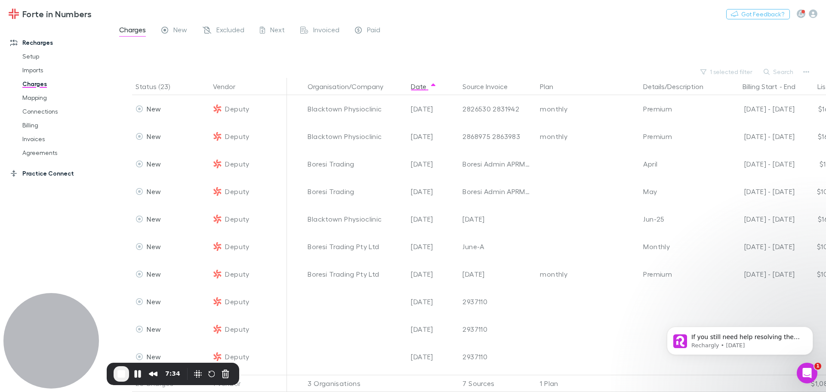
click at [43, 175] on link "Practice Connect" at bounding box center [59, 173] width 114 height 14
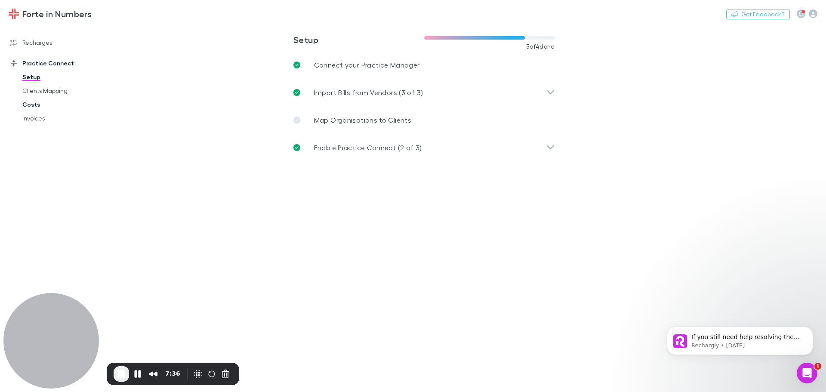
click at [28, 104] on link "Costs" at bounding box center [65, 105] width 102 height 14
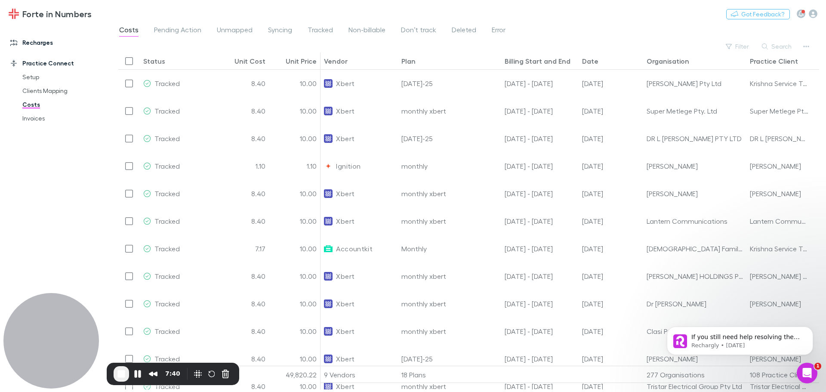
click at [38, 42] on link "Recharges" at bounding box center [59, 43] width 114 height 14
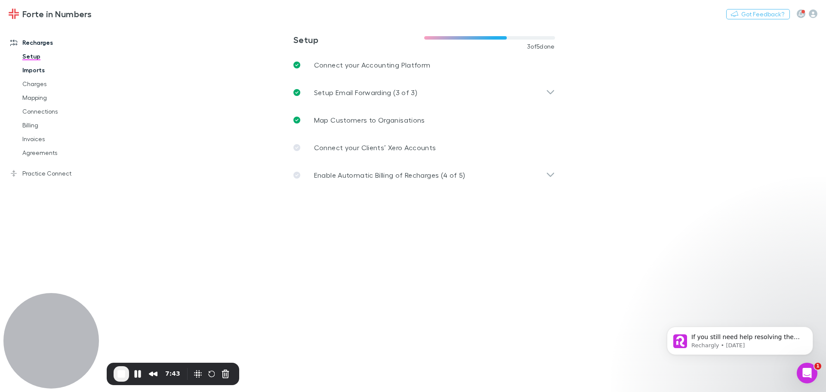
click at [25, 67] on link "Imports" at bounding box center [65, 70] width 102 height 14
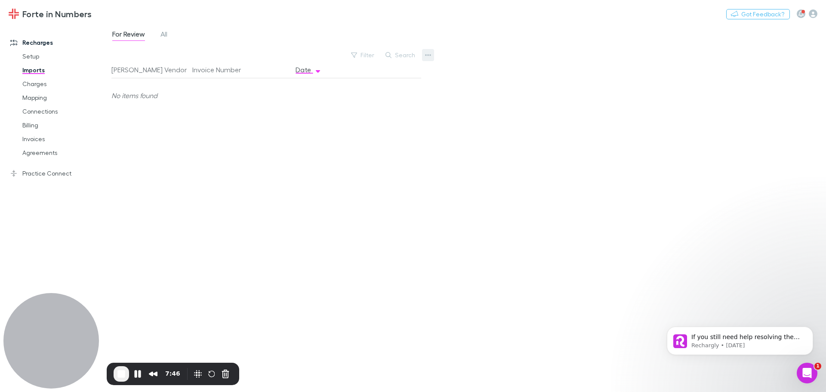
click at [428, 56] on icon "button" at bounding box center [428, 55] width 6 height 7
click at [338, 74] on p "Custom CSV Import" at bounding box center [375, 72] width 104 height 10
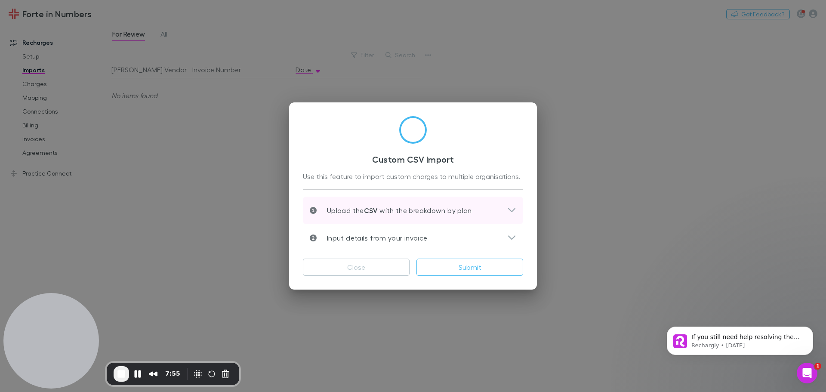
click at [514, 213] on icon at bounding box center [511, 210] width 9 height 10
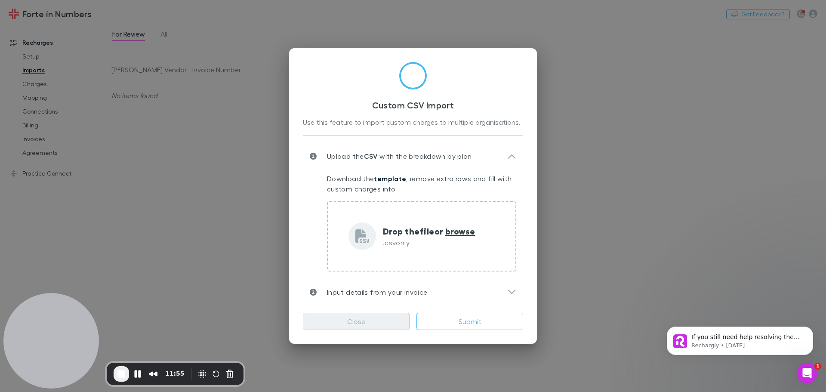
click at [387, 326] on button "Close" at bounding box center [356, 321] width 107 height 17
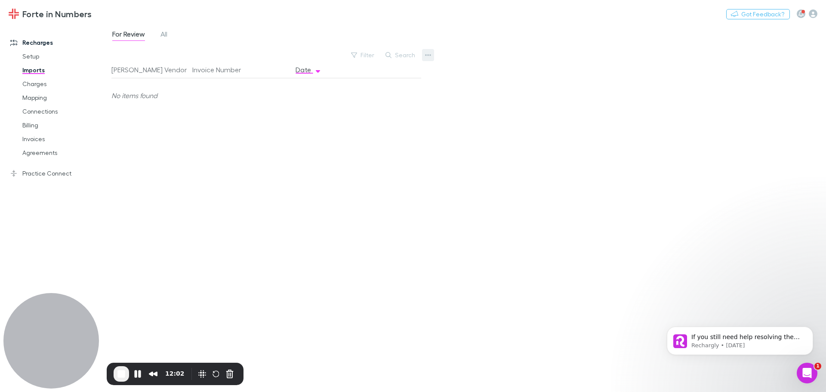
click at [430, 58] on icon "button" at bounding box center [428, 55] width 6 height 7
click at [336, 77] on p "Custom CSV Import" at bounding box center [375, 72] width 104 height 10
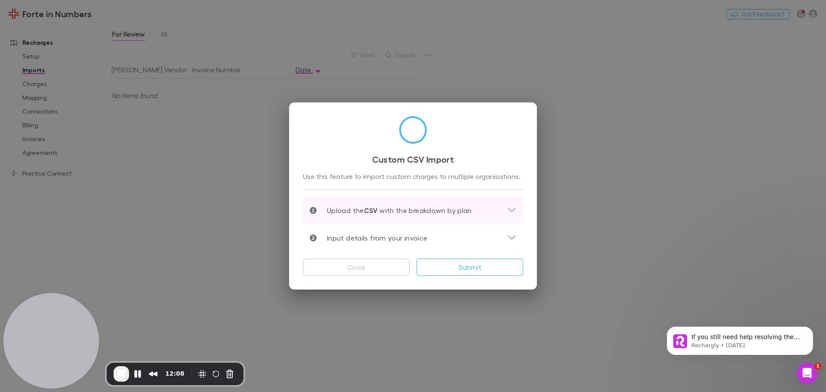
click at [515, 209] on icon at bounding box center [511, 210] width 7 height 4
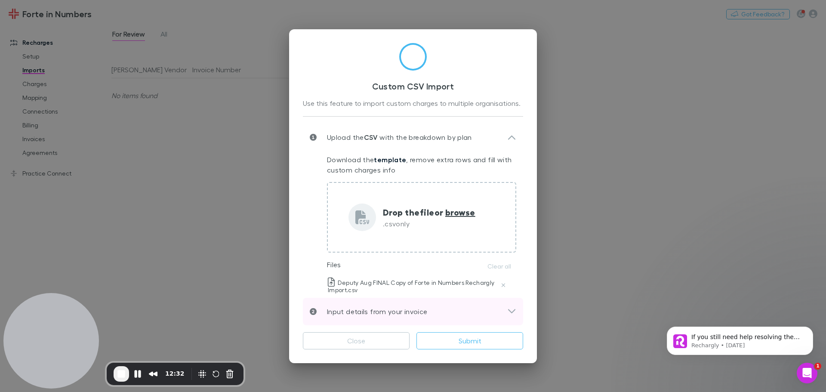
click at [511, 310] on icon at bounding box center [511, 311] width 9 height 10
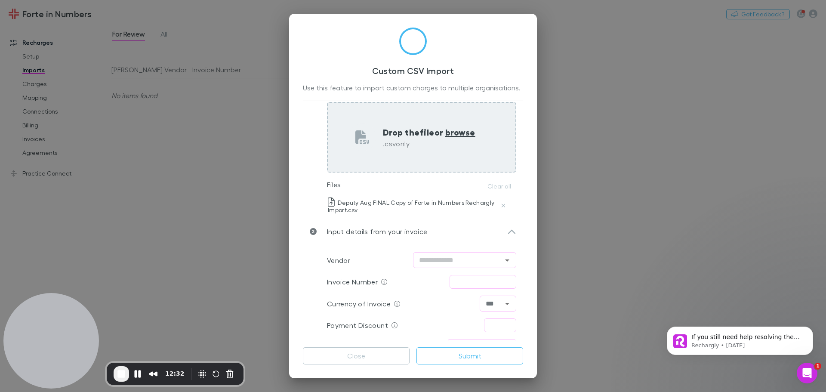
scroll to position [80, 0]
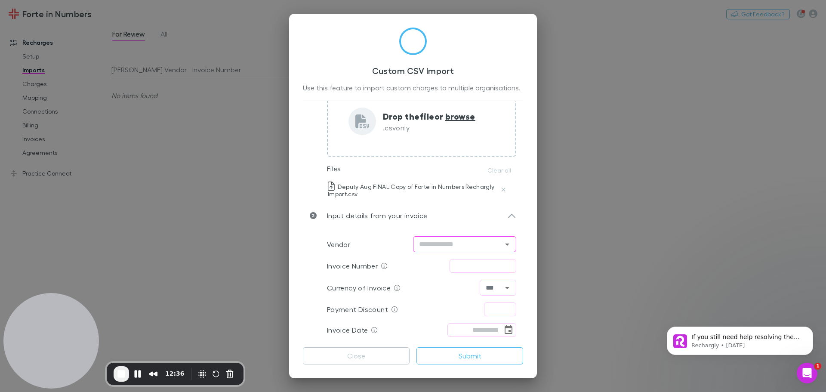
click at [461, 240] on input "text" at bounding box center [457, 244] width 84 height 11
click at [433, 262] on li "Deputy" at bounding box center [460, 262] width 103 height 15
type input "******"
click at [492, 267] on input "text" at bounding box center [482, 266] width 67 height 14
type input "*"
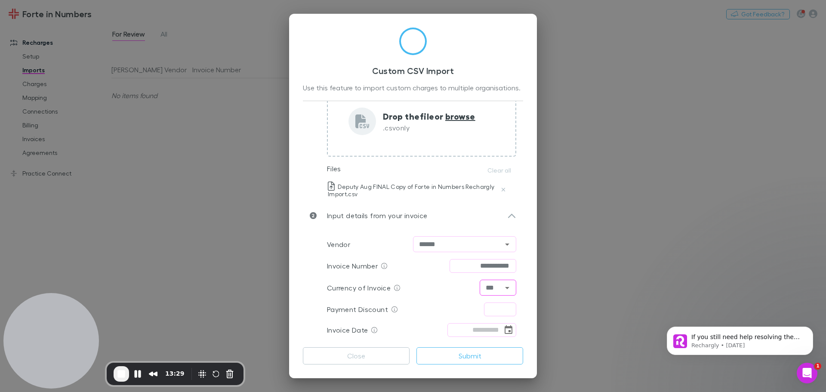
click at [491, 293] on div "*** ​" at bounding box center [497, 288] width 37 height 16
type input "**********"
click at [305, 127] on div "Download the template , remove extra rows and fill with custom charges info Dro…" at bounding box center [413, 128] width 220 height 147
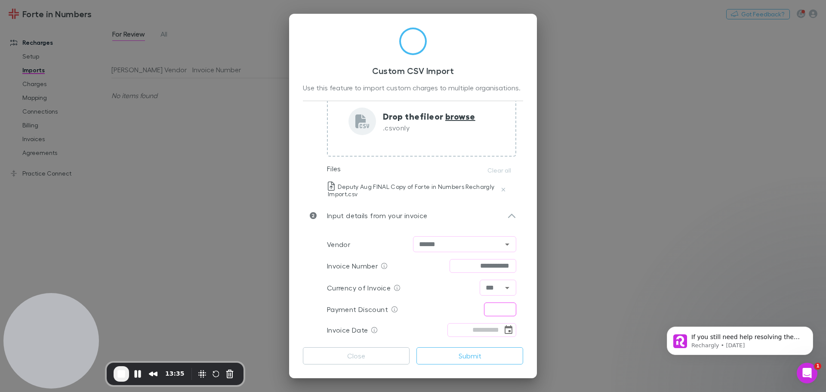
click at [493, 308] on input "text" at bounding box center [500, 309] width 32 height 14
type input "****"
click at [504, 328] on icon "Choose date" at bounding box center [508, 329] width 8 height 9
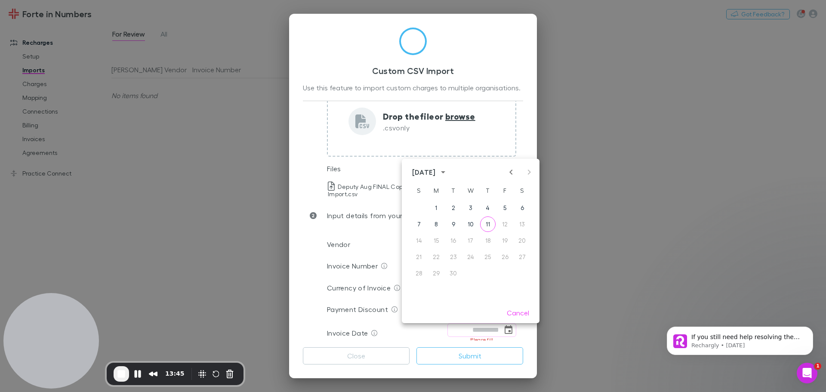
click at [509, 167] on icon "Previous month" at bounding box center [511, 172] width 10 height 10
click at [417, 292] on button "31" at bounding box center [418, 289] width 15 height 15
type input "**********"
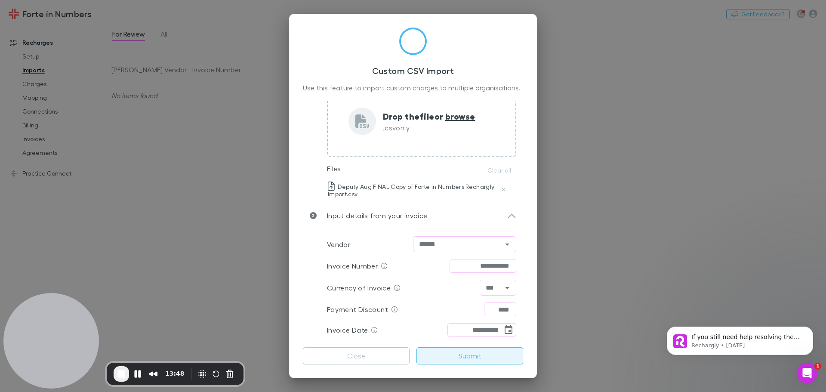
click at [446, 354] on button "Submit" at bounding box center [469, 355] width 107 height 17
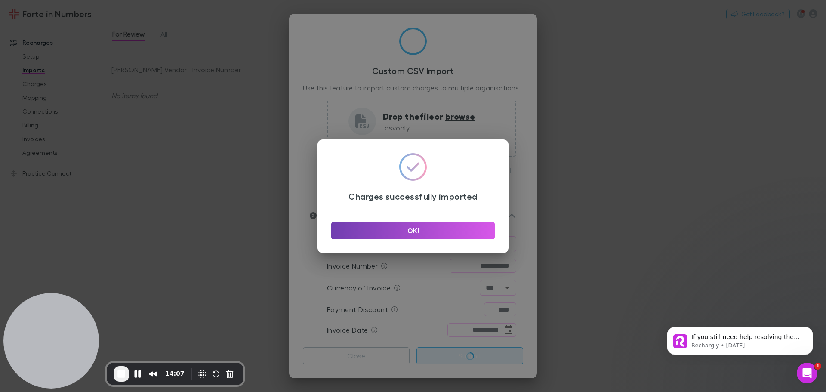
click at [457, 235] on button "OK!" at bounding box center [412, 230] width 163 height 17
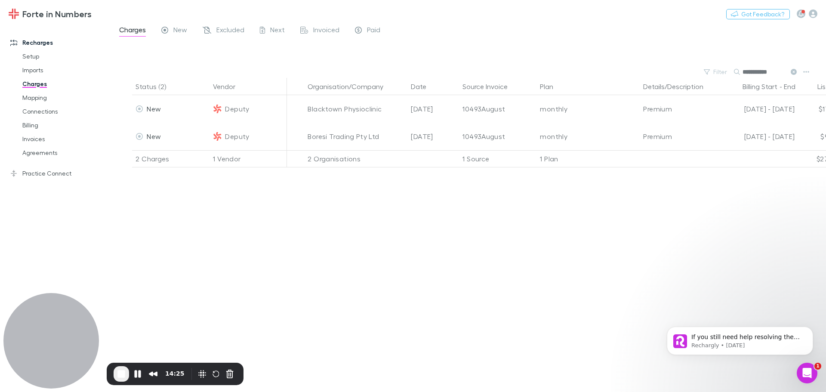
click at [117, 372] on span "End Recording" at bounding box center [121, 374] width 10 height 10
